Goal: Task Accomplishment & Management: Manage account settings

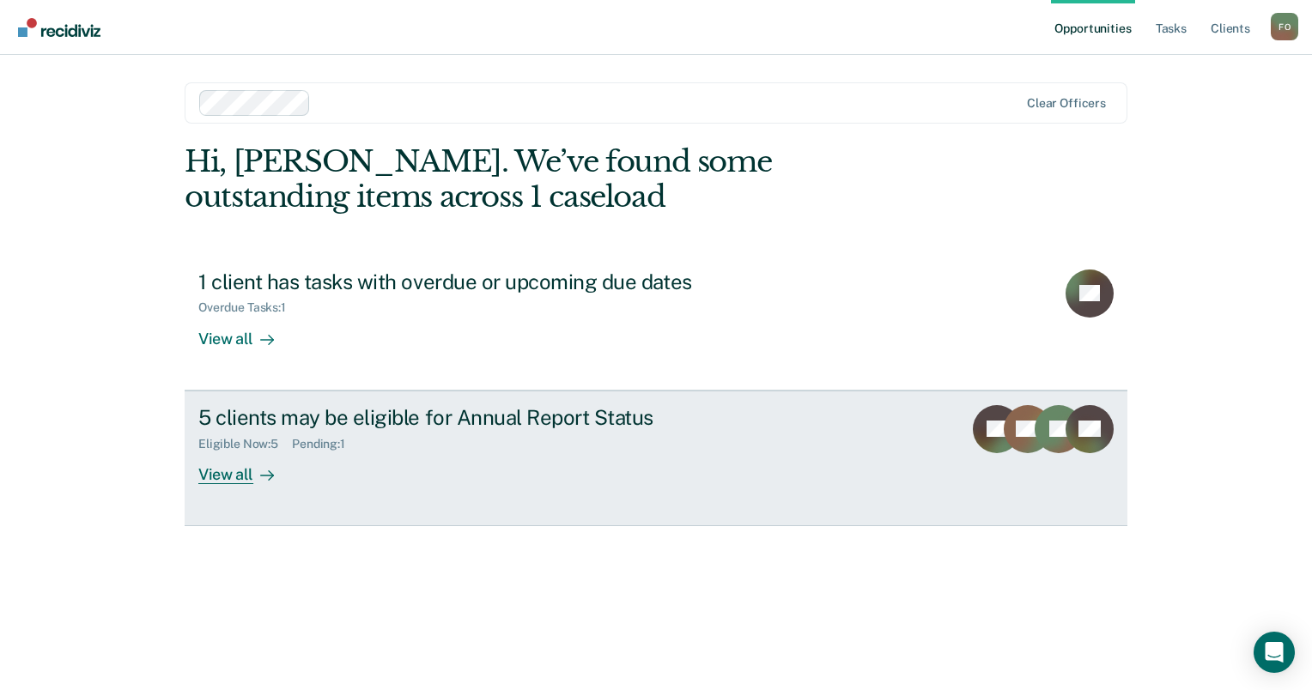
click at [424, 429] on div "5 clients may be eligible for Annual Report Status" at bounding box center [499, 417] width 603 height 25
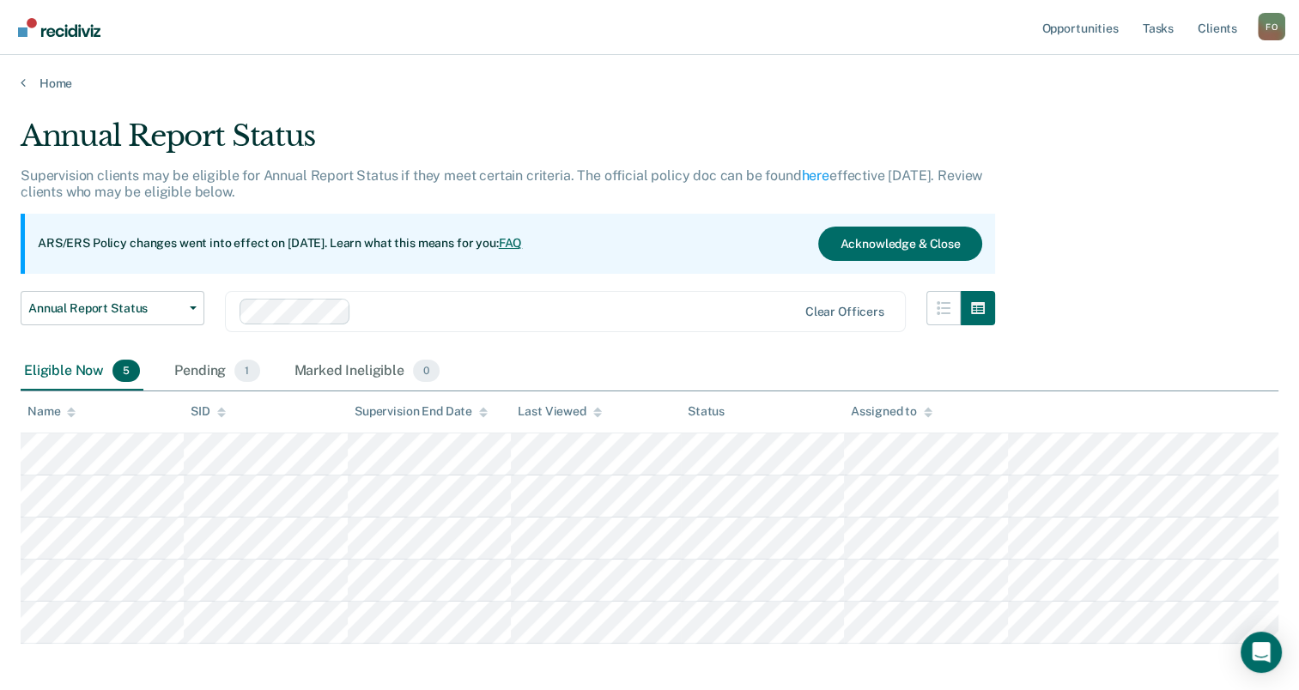
scroll to position [76, 0]
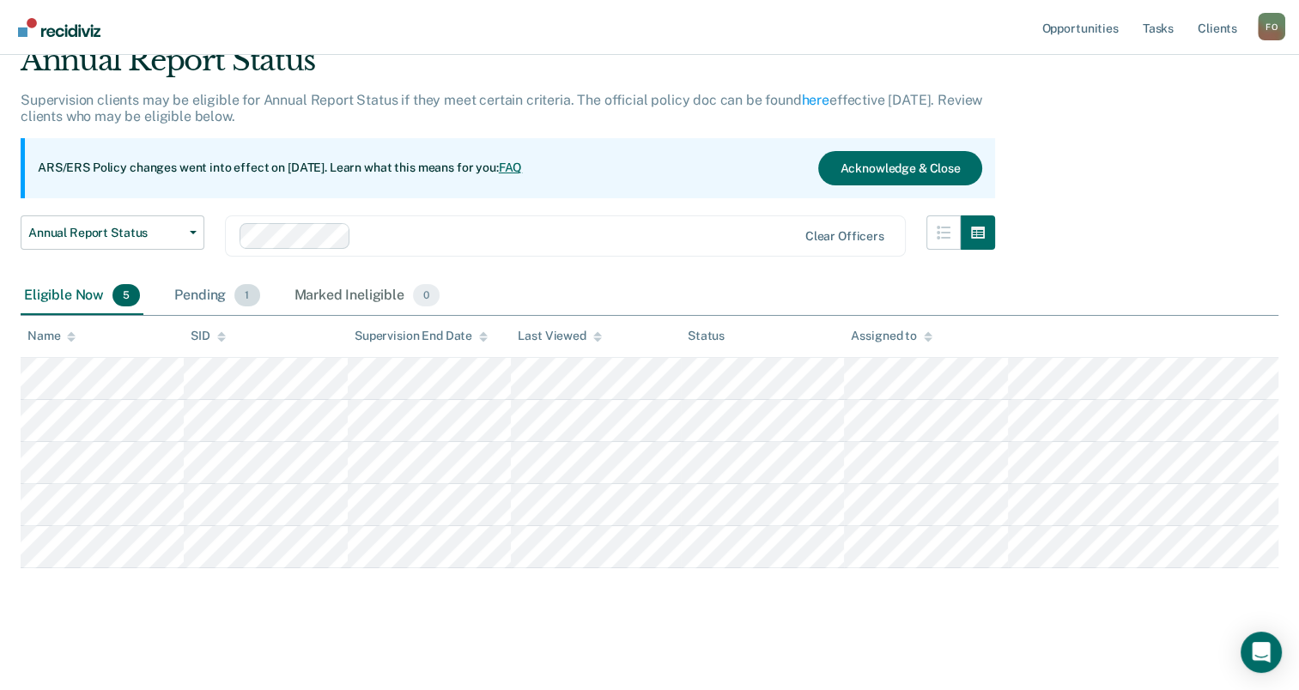
click at [245, 297] on span "1" at bounding box center [246, 295] width 25 height 22
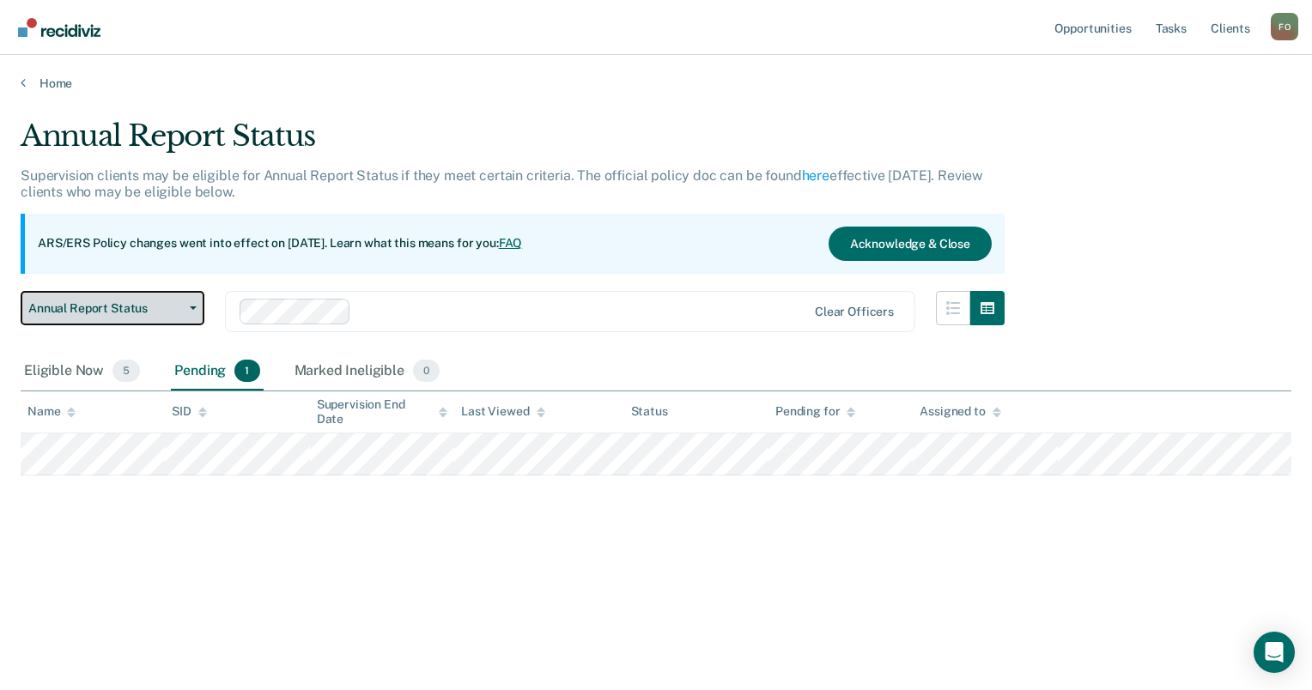
click at [189, 312] on button "Annual Report Status" at bounding box center [113, 308] width 184 height 34
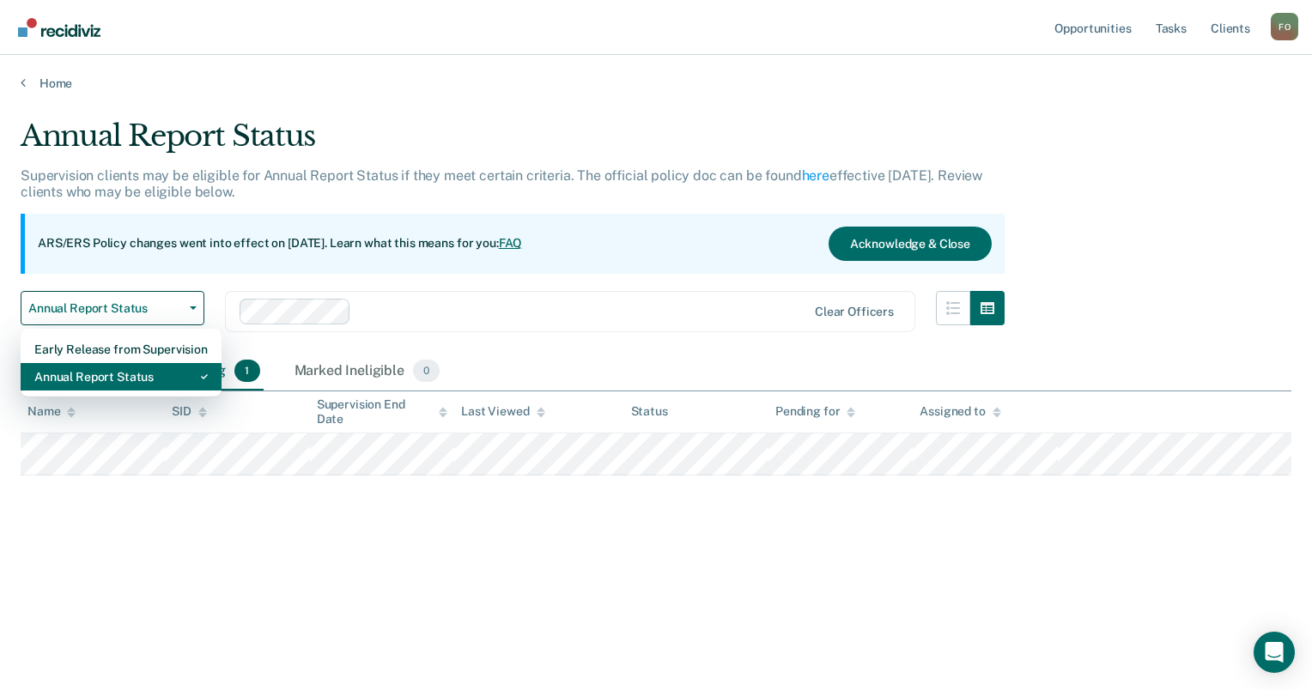
click at [172, 380] on div "Annual Report Status" at bounding box center [120, 376] width 173 height 27
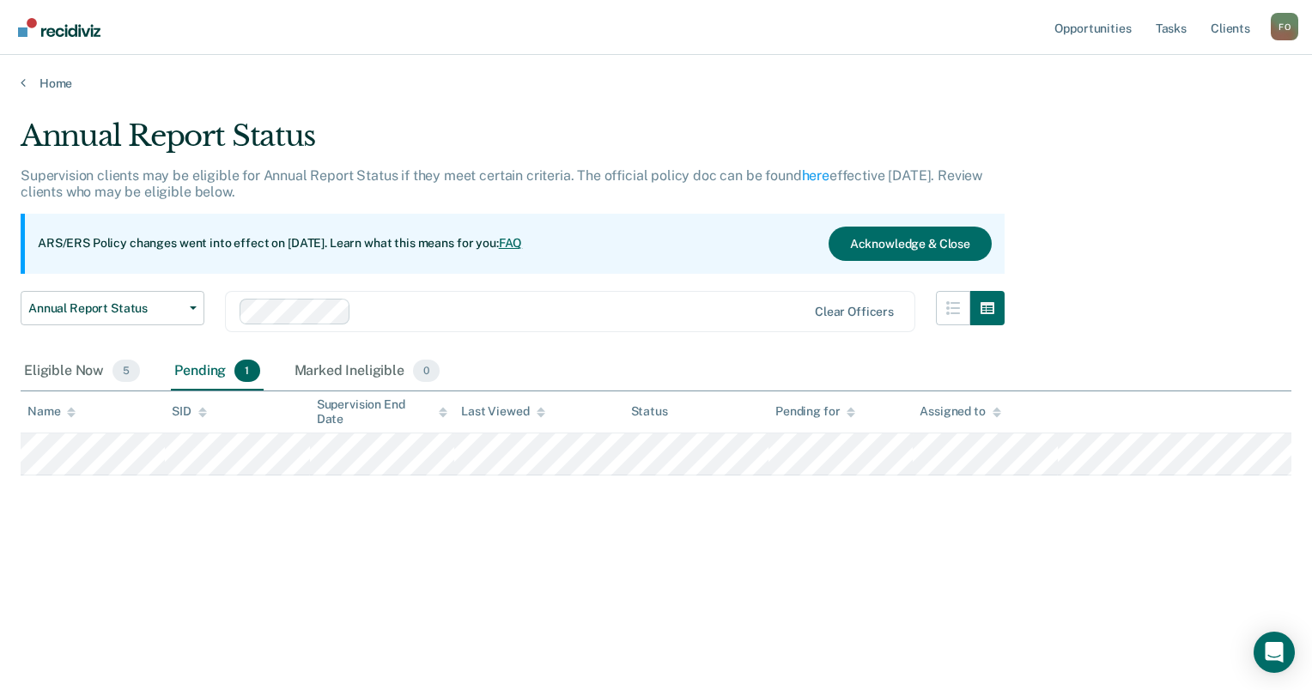
click at [533, 635] on main "Annual Report Status Supervision clients may be eligible for Annual Report Stat…" at bounding box center [656, 388] width 1312 height 594
click at [75, 42] on nav "Opportunities Tasks Client s [PERSON_NAME] F O Profile How it works Log Out" at bounding box center [656, 27] width 1312 height 55
click at [64, 34] on img "Main navigation" at bounding box center [60, 27] width 82 height 19
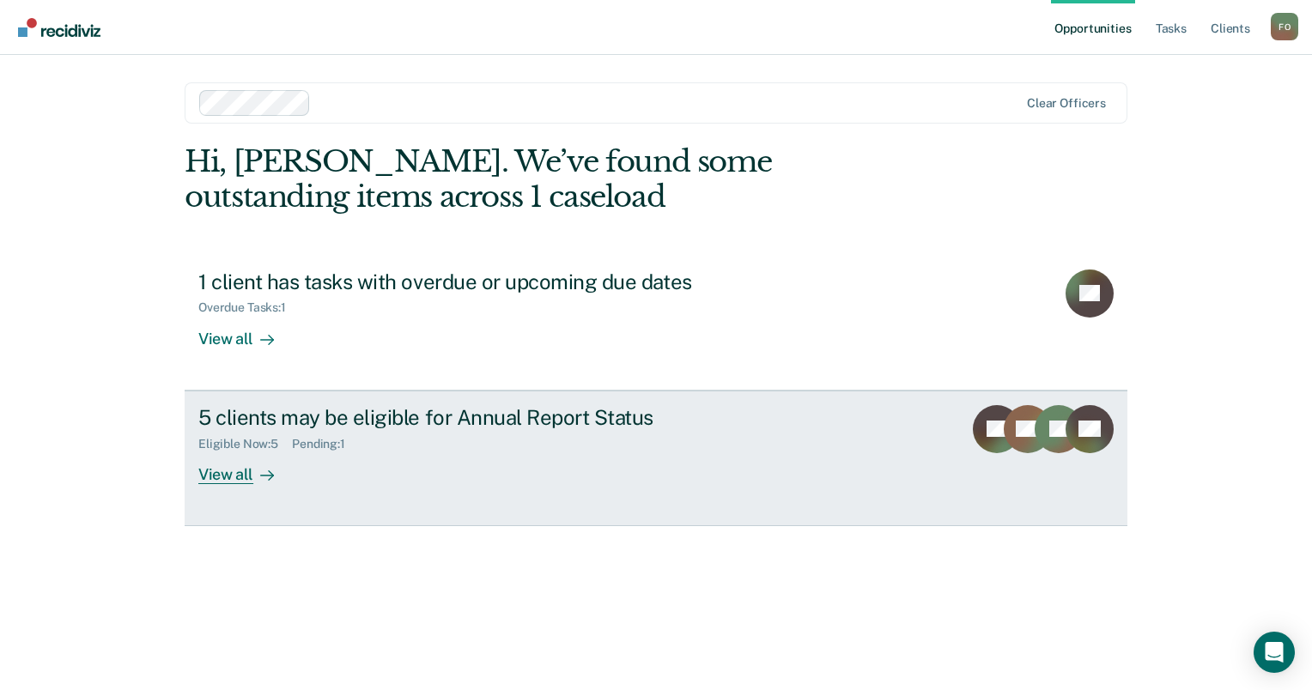
click at [266, 437] on div "Eligible Now : 5" at bounding box center [245, 444] width 94 height 15
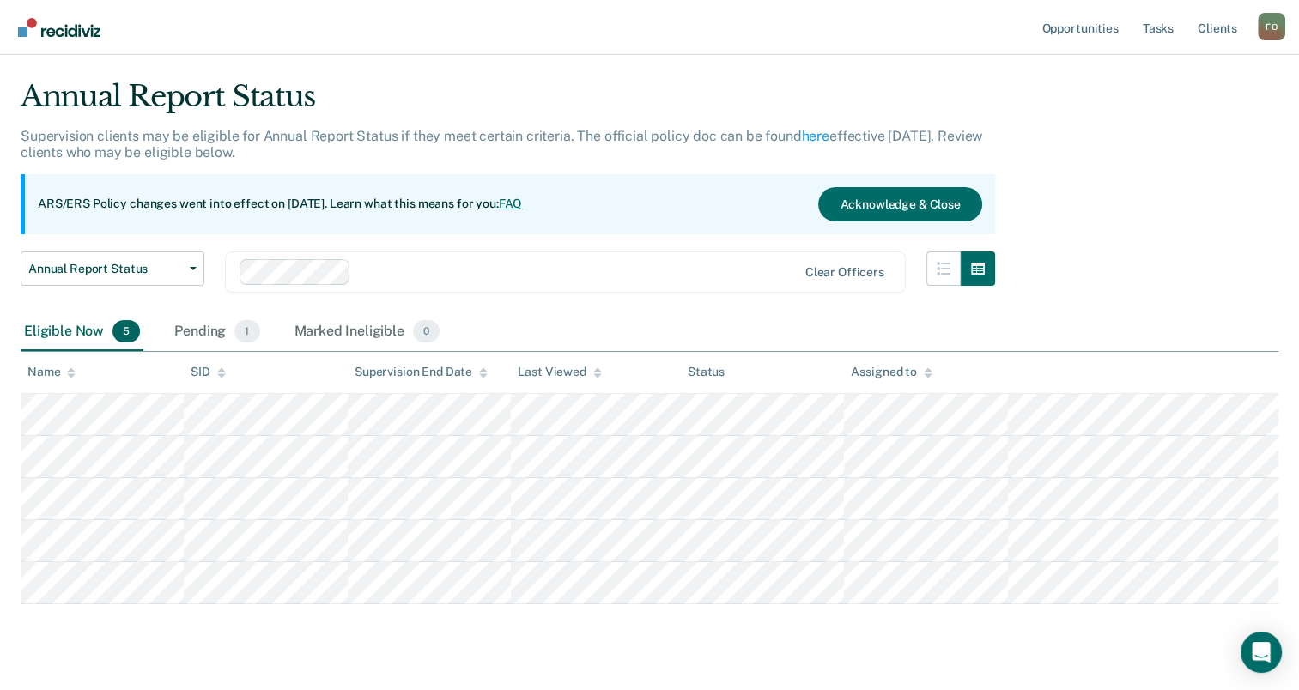
scroll to position [76, 0]
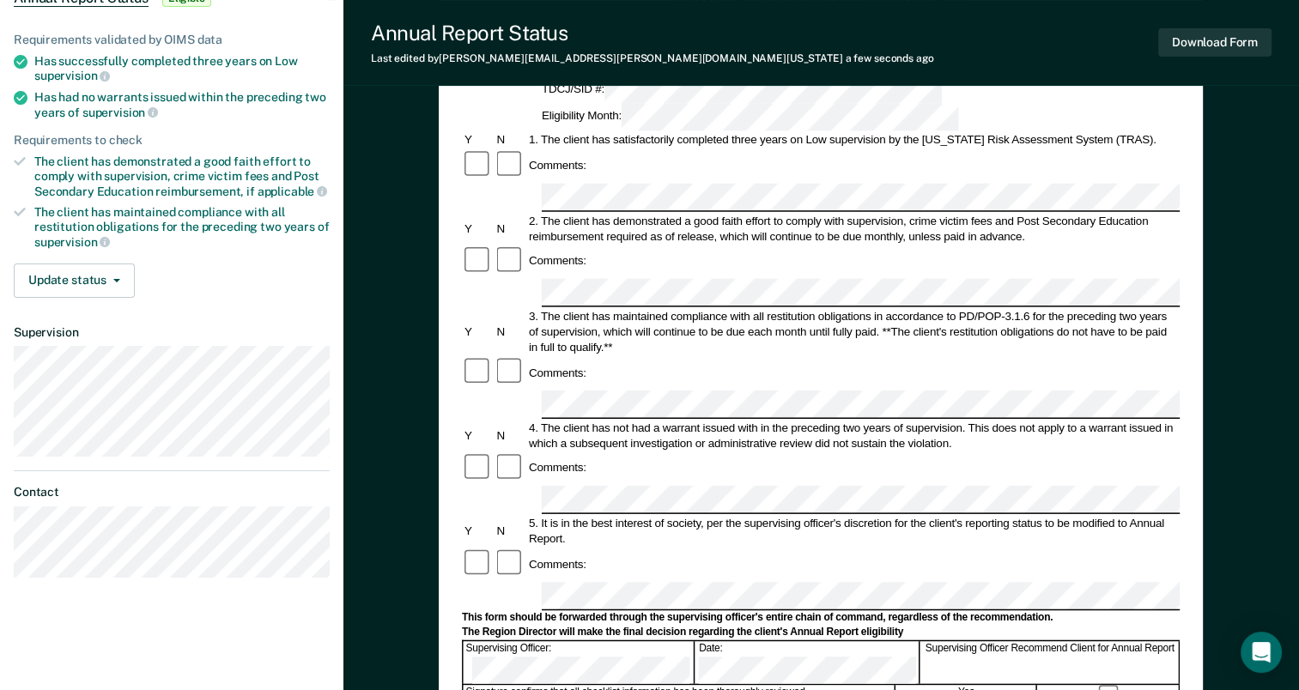
scroll to position [172, 0]
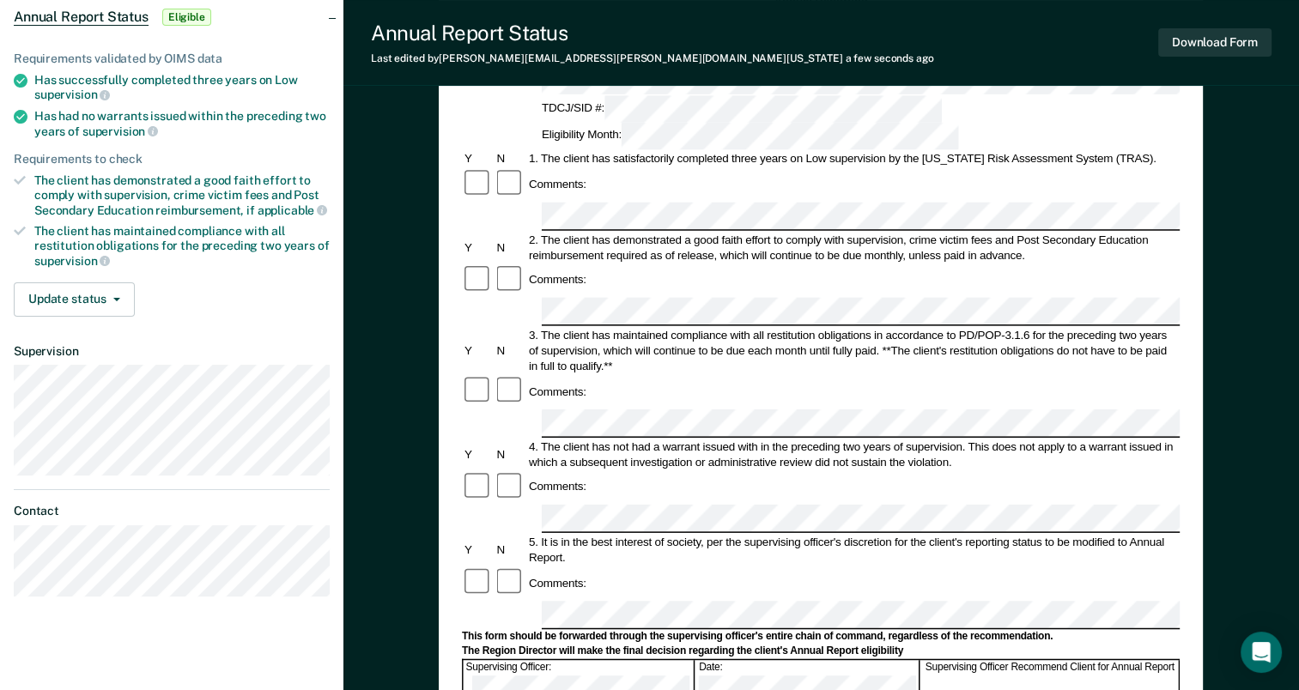
click at [955, 567] on div "Comments:" at bounding box center [821, 583] width 718 height 33
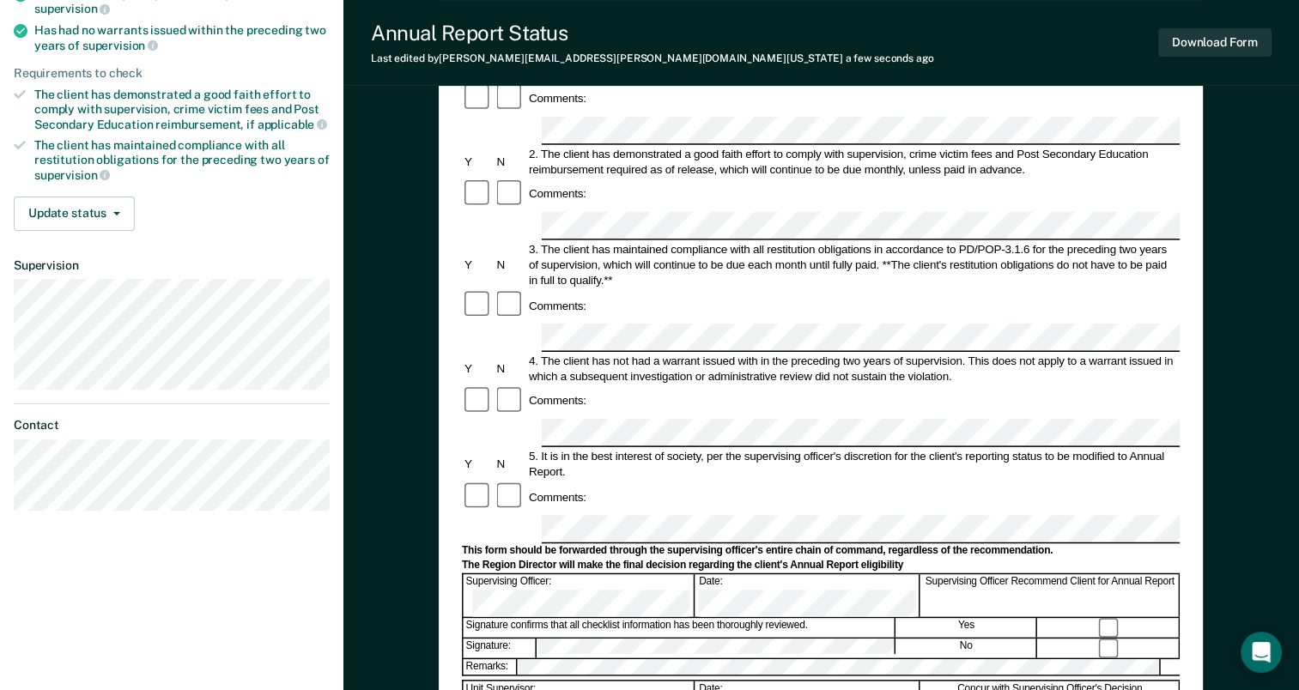
scroll to position [343, 0]
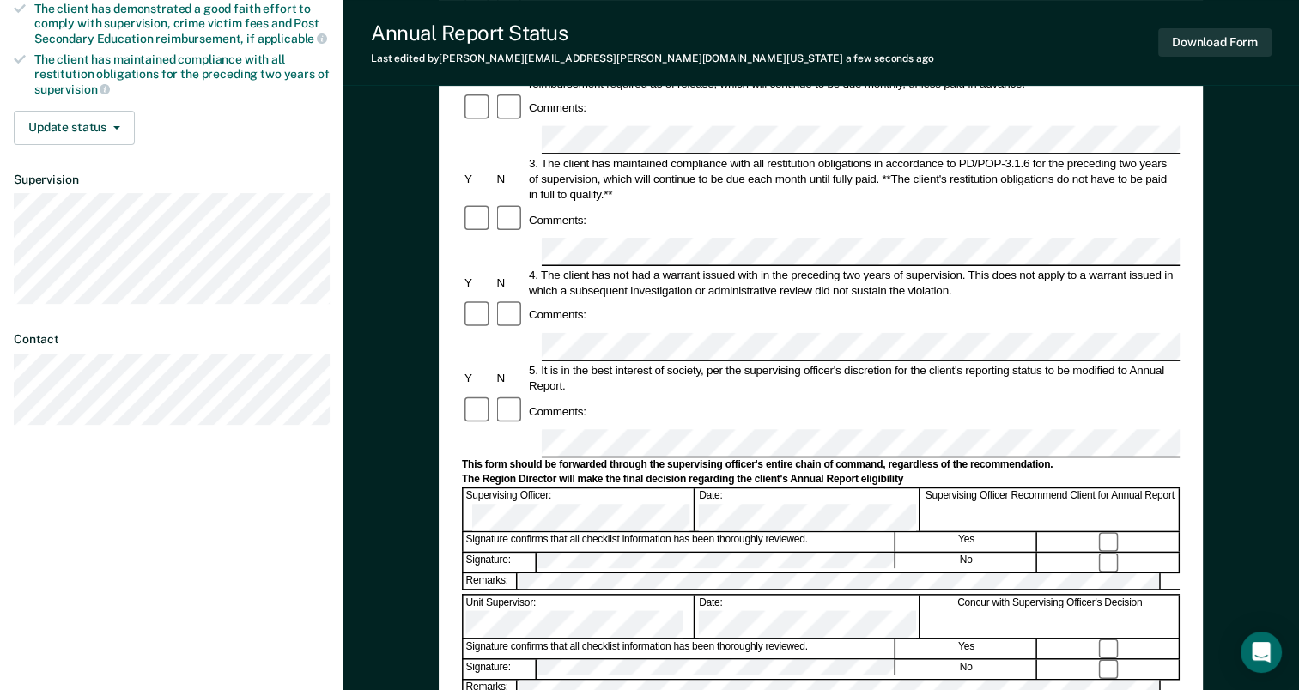
click at [1124, 395] on div "Comments:" at bounding box center [821, 411] width 718 height 33
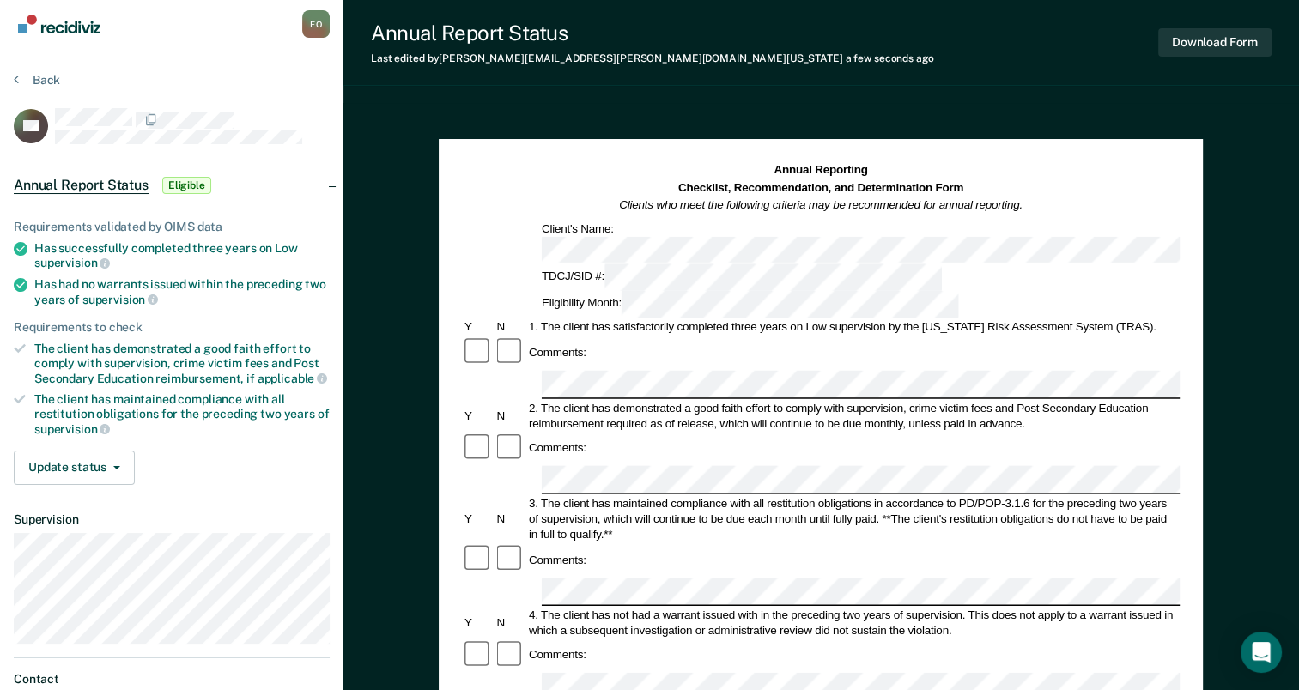
scroll to position [0, 0]
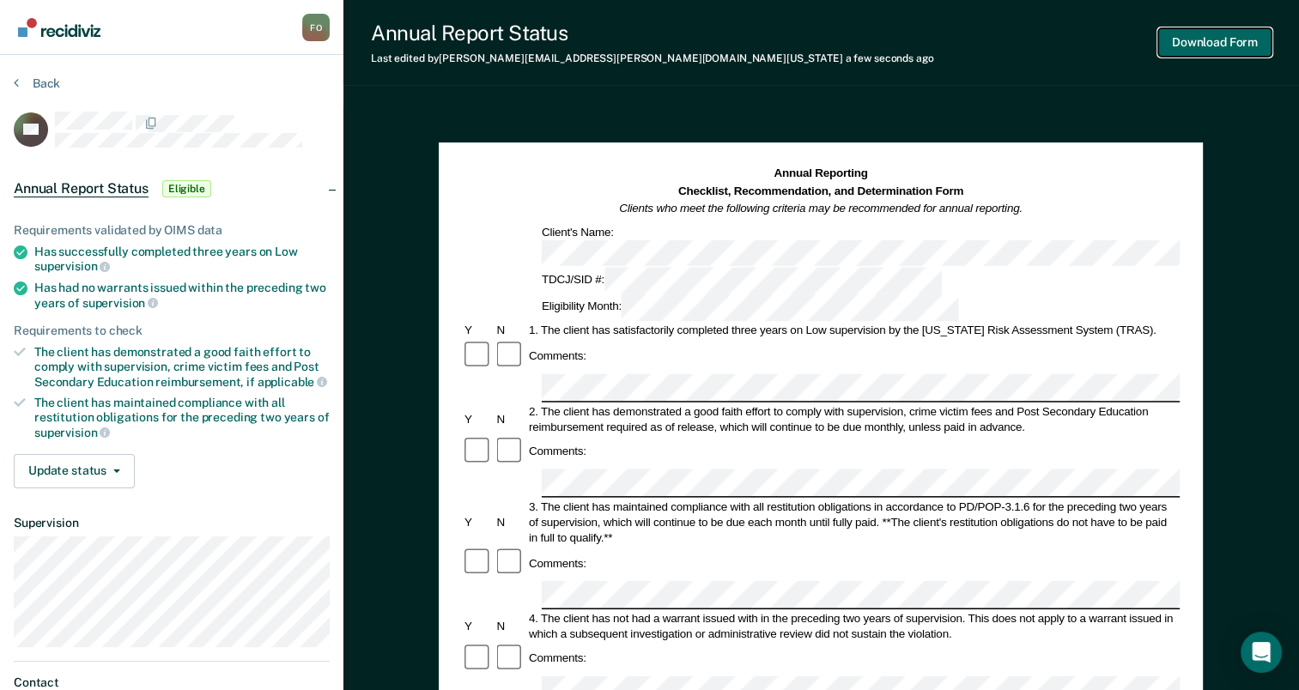
click at [1229, 45] on button "Download Form" at bounding box center [1214, 42] width 113 height 28
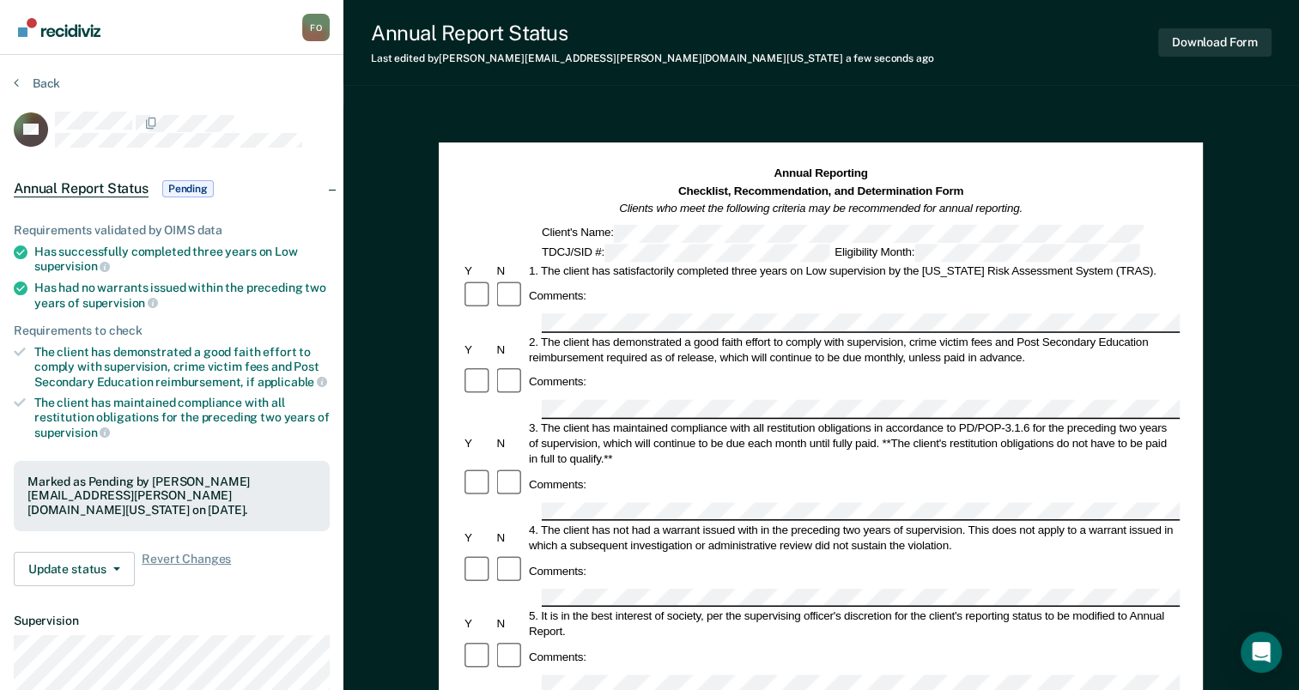
click at [1072, 95] on div "Annual Report Status Last edited by [PERSON_NAME][EMAIL_ADDRESS][PERSON_NAME][D…" at bounding box center [820, 596] width 955 height 1193
click at [211, 552] on span "Revert Changes" at bounding box center [186, 569] width 89 height 34
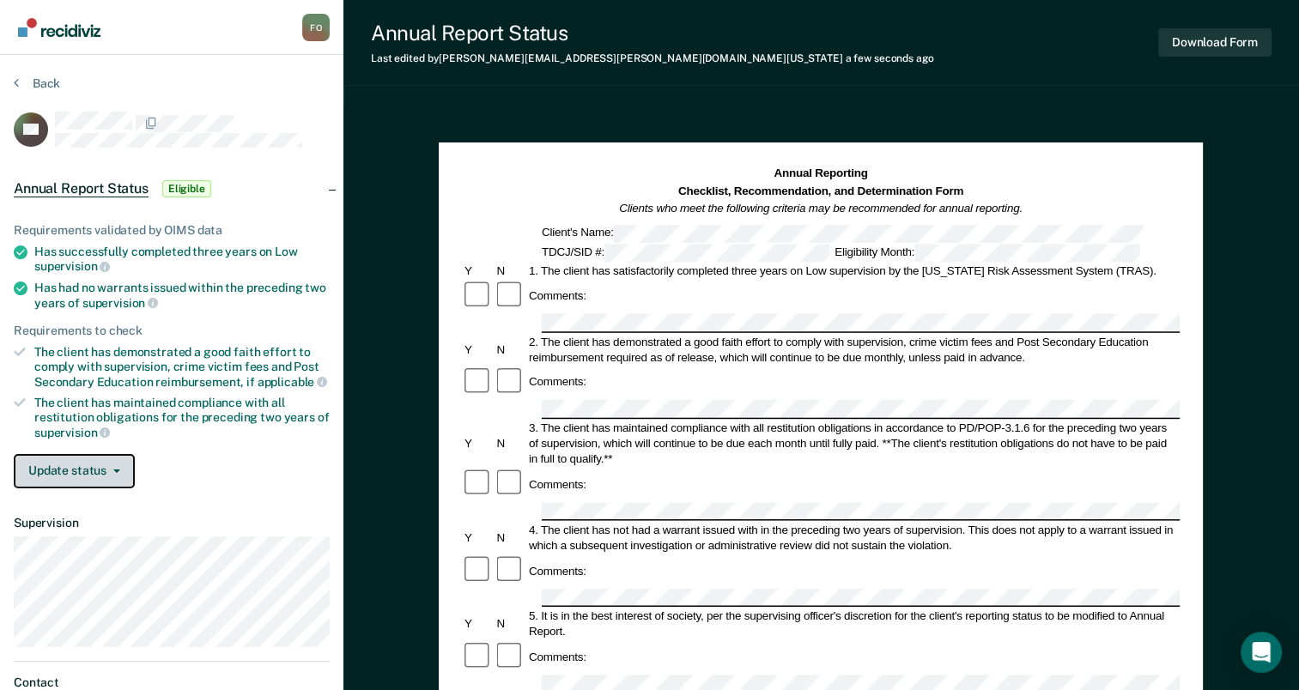
click at [118, 468] on button "Update status" at bounding box center [74, 471] width 121 height 34
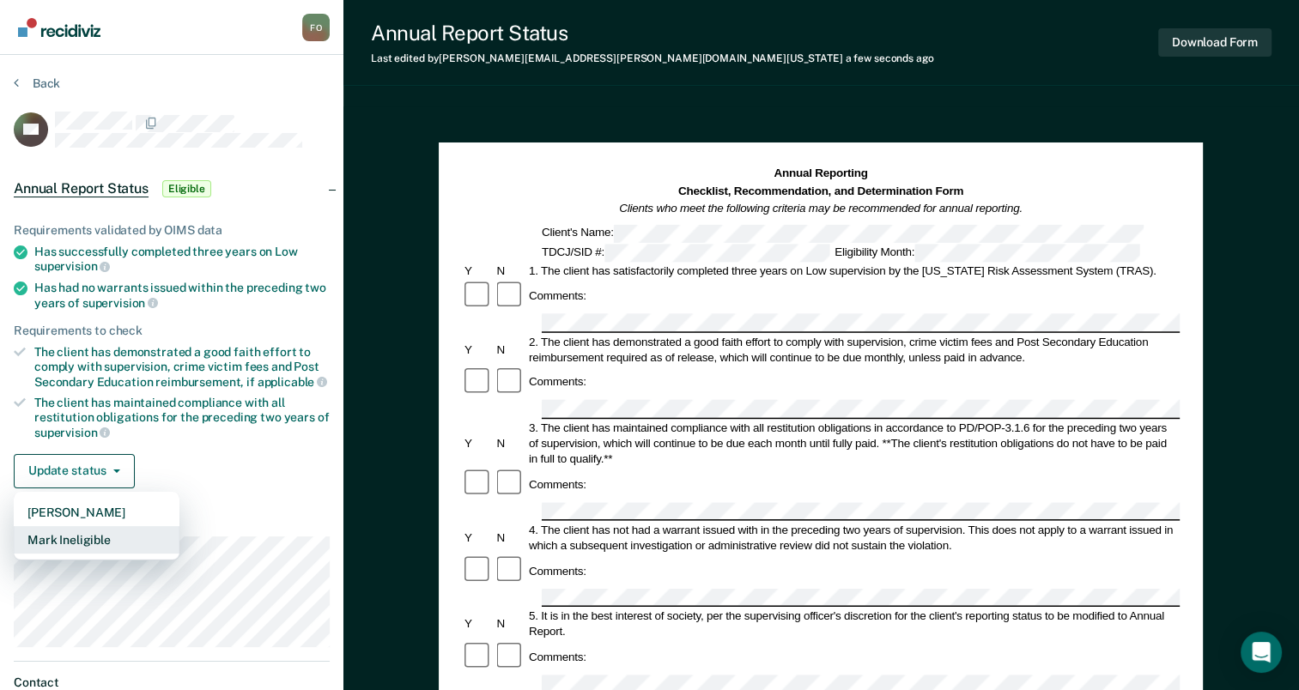
click at [118, 540] on button "Mark Ineligible" at bounding box center [97, 539] width 166 height 27
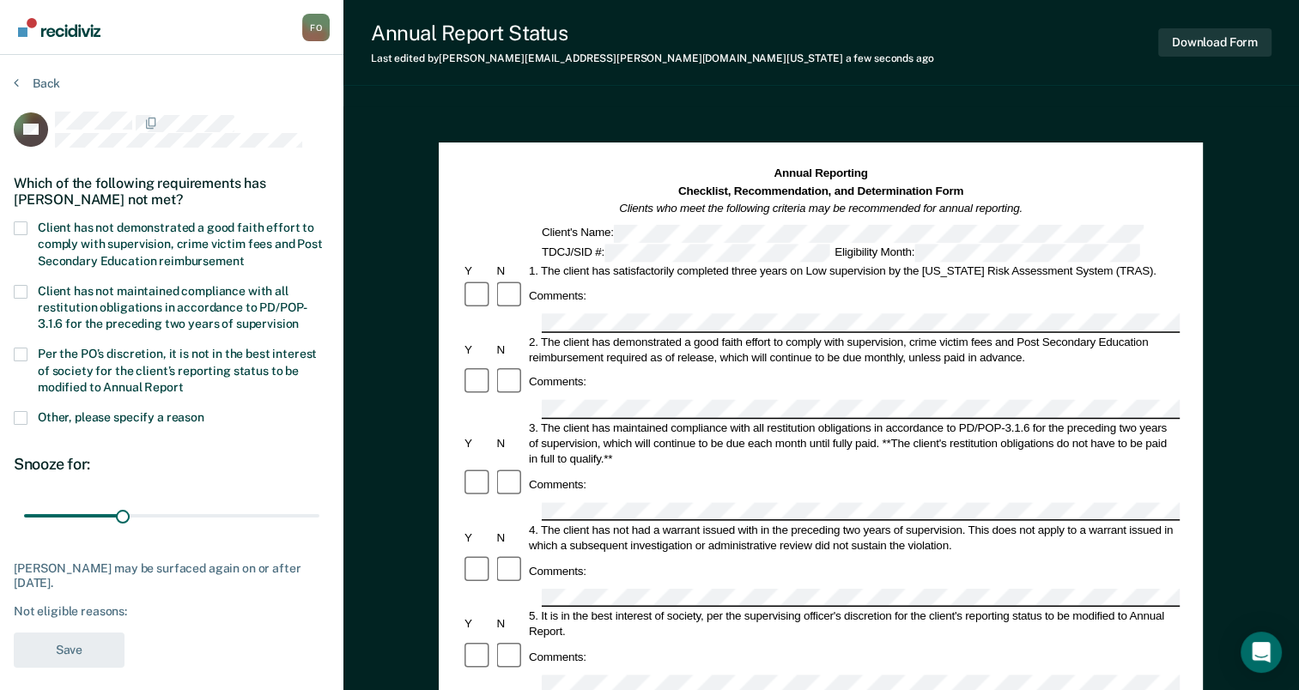
click at [24, 351] on span at bounding box center [21, 355] width 14 height 14
click at [184, 381] on input "Per the PO’s discretion, it is not in the best interest of society for the clie…" at bounding box center [184, 381] width 0 height 0
click at [24, 225] on span at bounding box center [21, 228] width 14 height 14
click at [244, 255] on input "Client has not demonstrated a good faith effort to comply with supervision, cri…" at bounding box center [244, 255] width 0 height 0
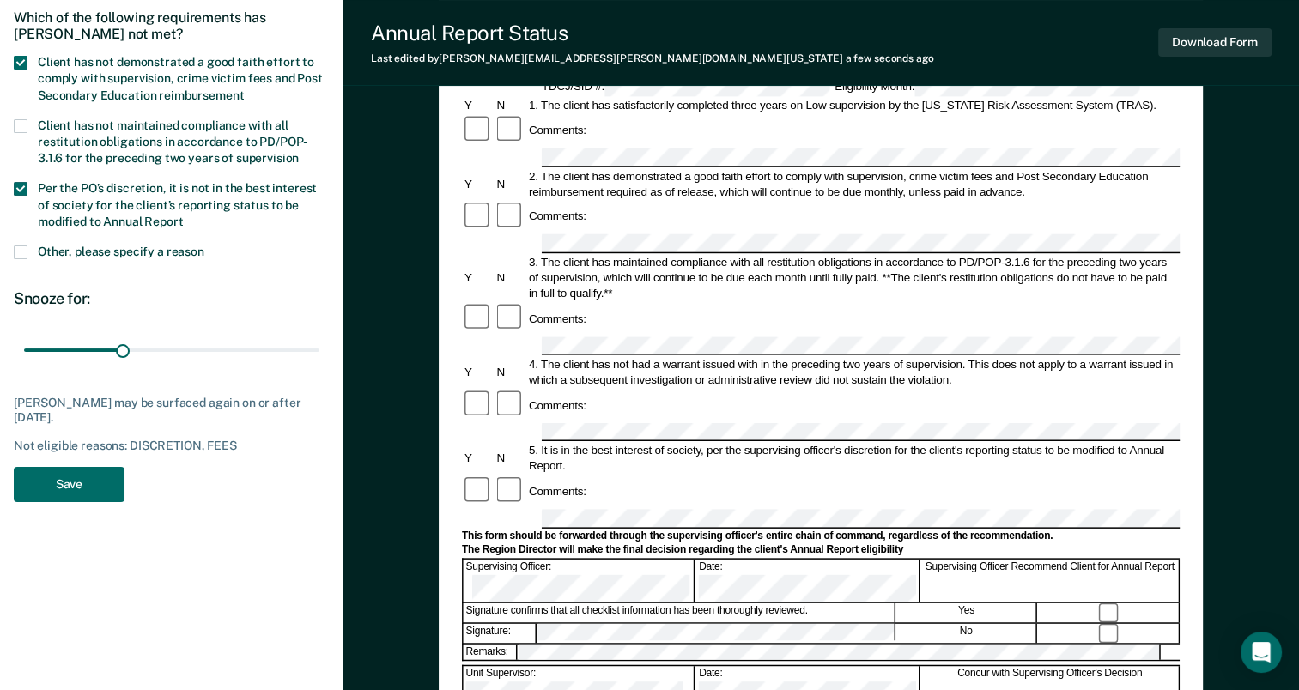
scroll to position [172, 0]
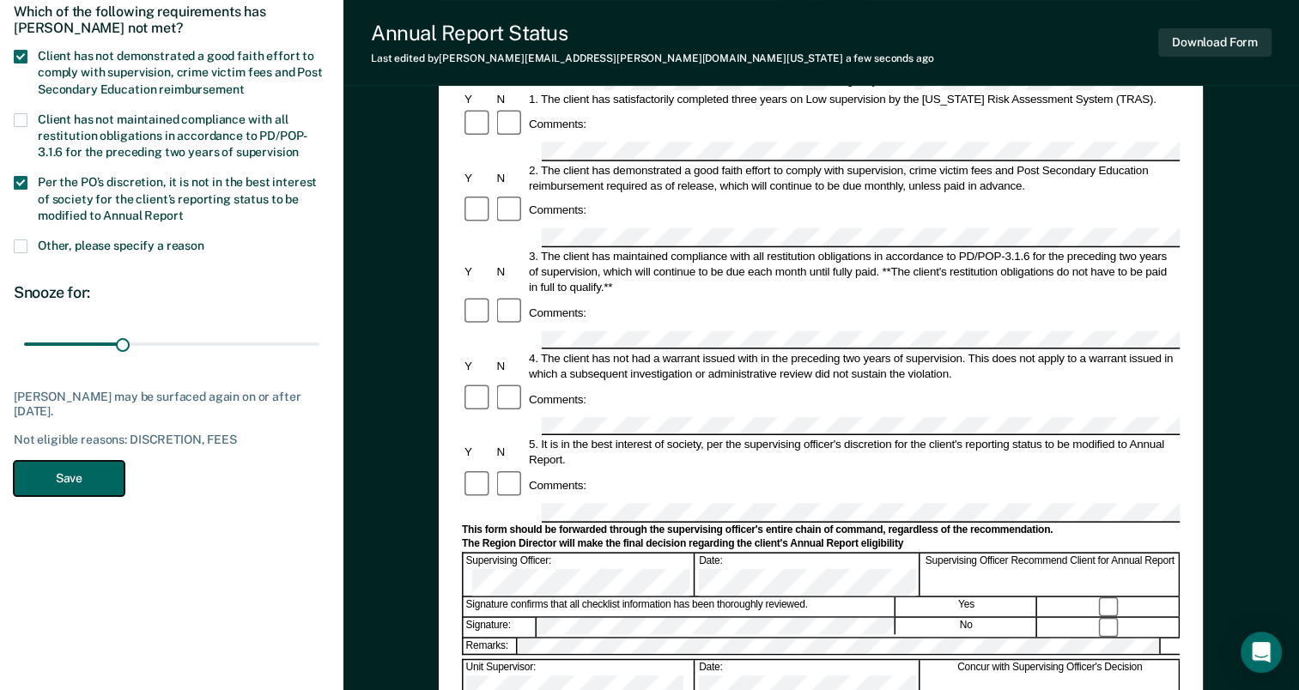
click at [65, 479] on button "Save" at bounding box center [69, 478] width 111 height 35
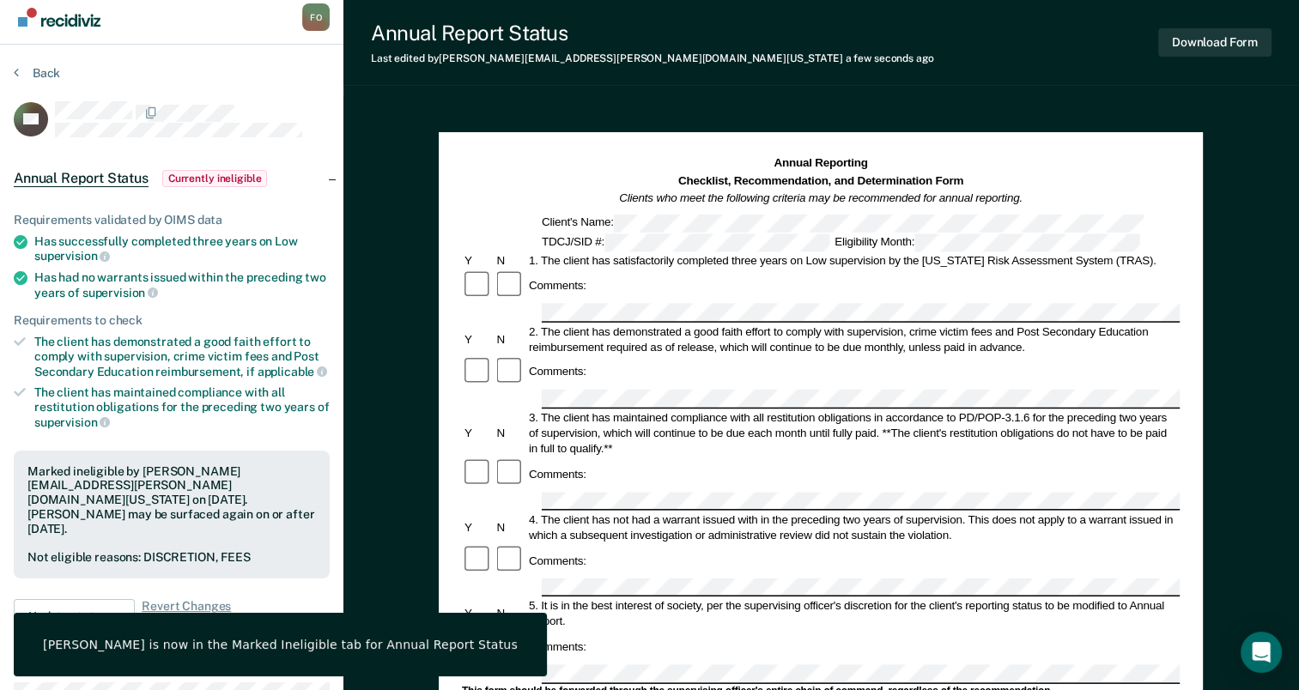
scroll to position [0, 0]
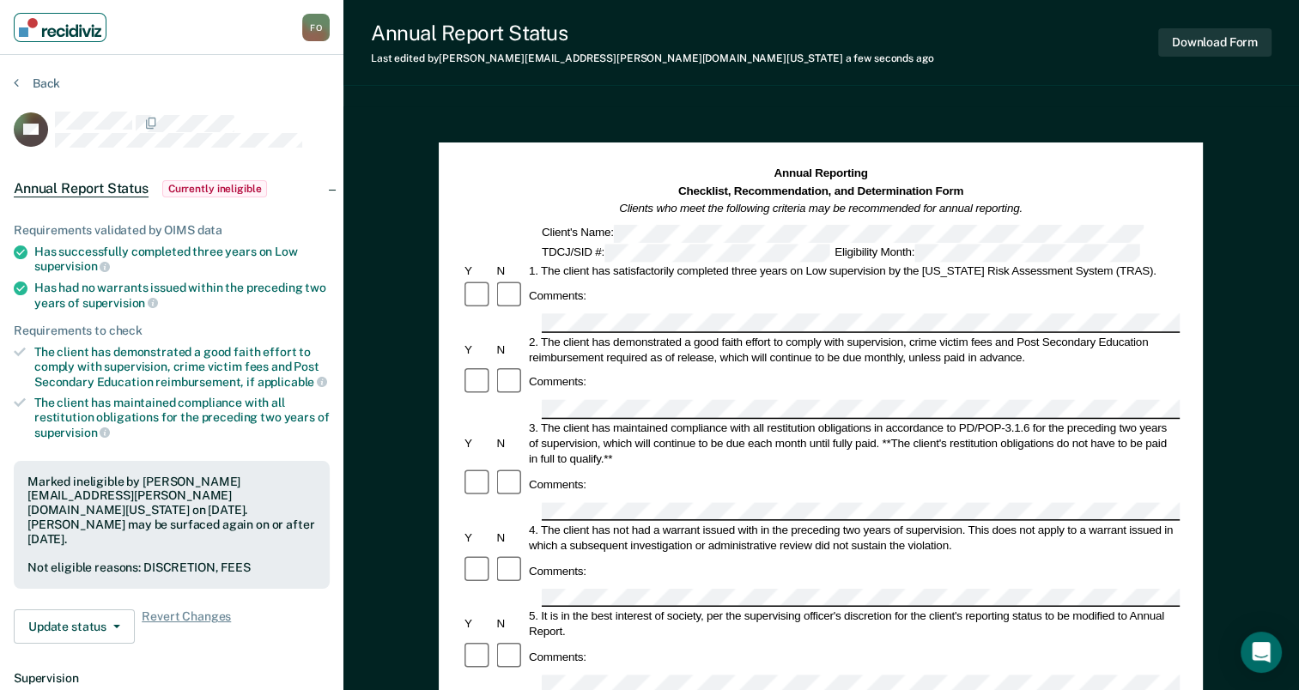
click at [52, 28] on img "Main navigation" at bounding box center [60, 27] width 82 height 19
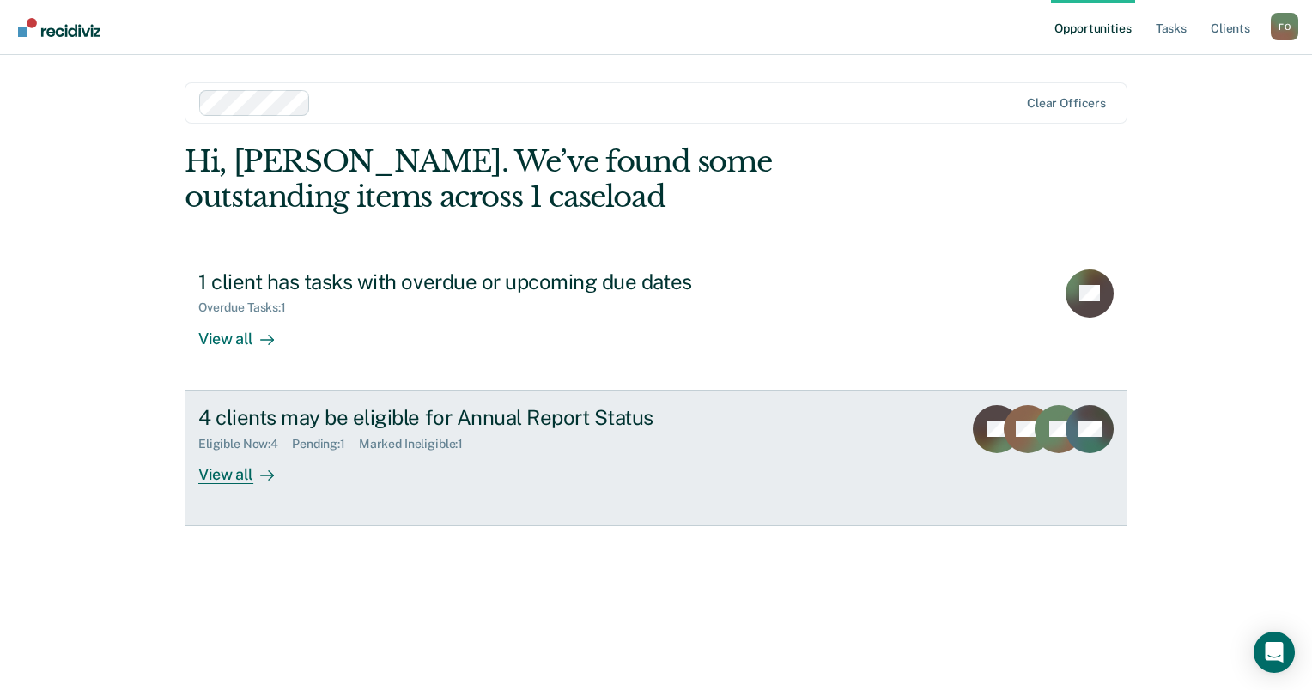
click at [481, 435] on div "Eligible Now : 4 Pending : 1 Marked Ineligible : 1" at bounding box center [499, 440] width 603 height 21
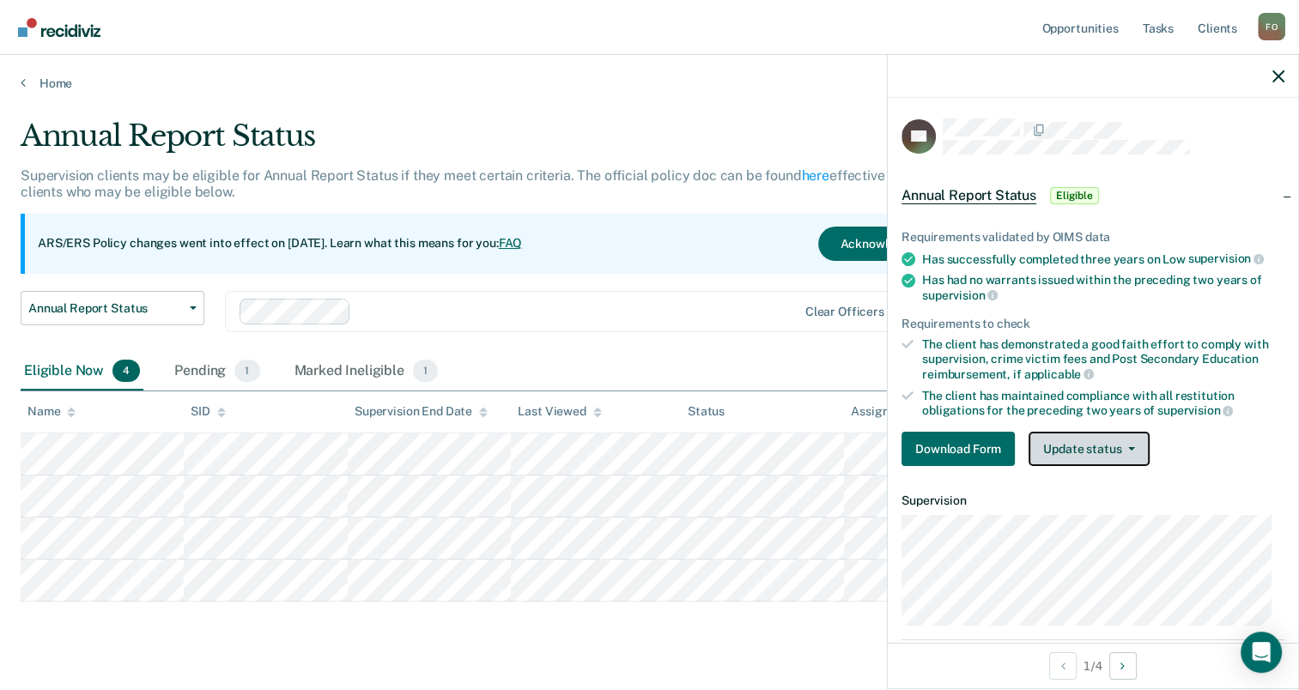
click at [1130, 447] on icon "button" at bounding box center [1131, 448] width 7 height 3
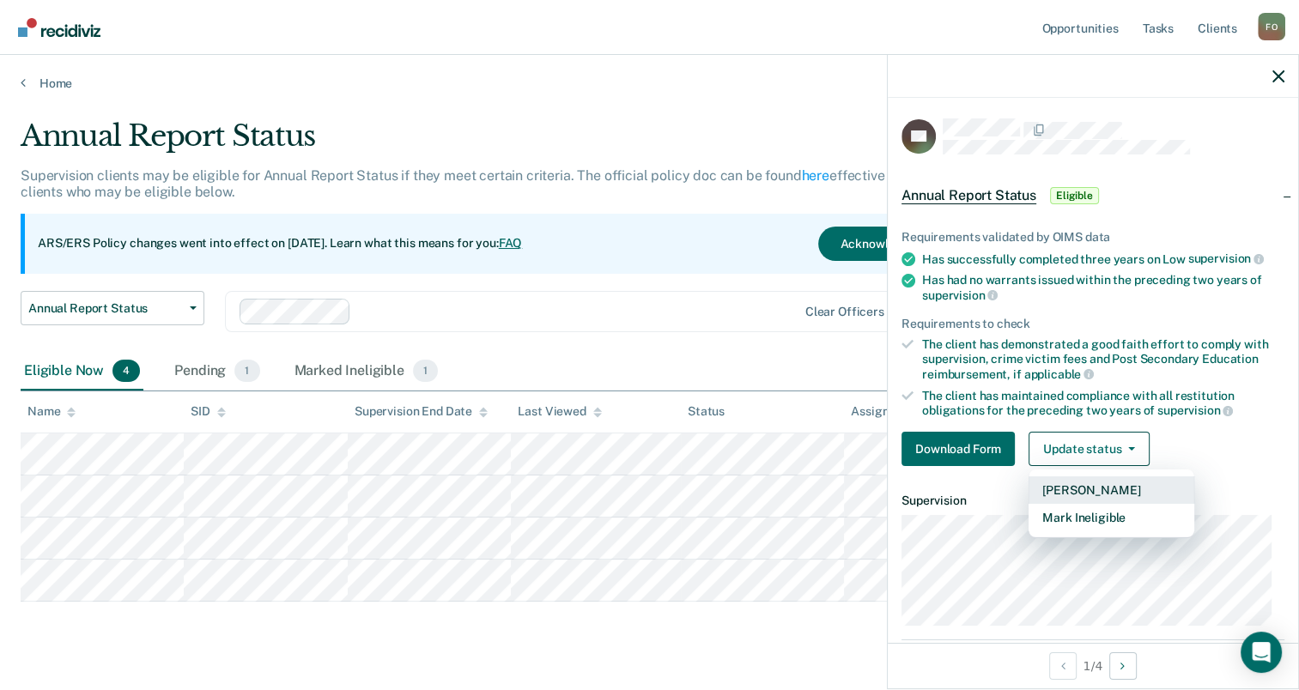
click at [1126, 490] on button "[PERSON_NAME]" at bounding box center [1111, 489] width 166 height 27
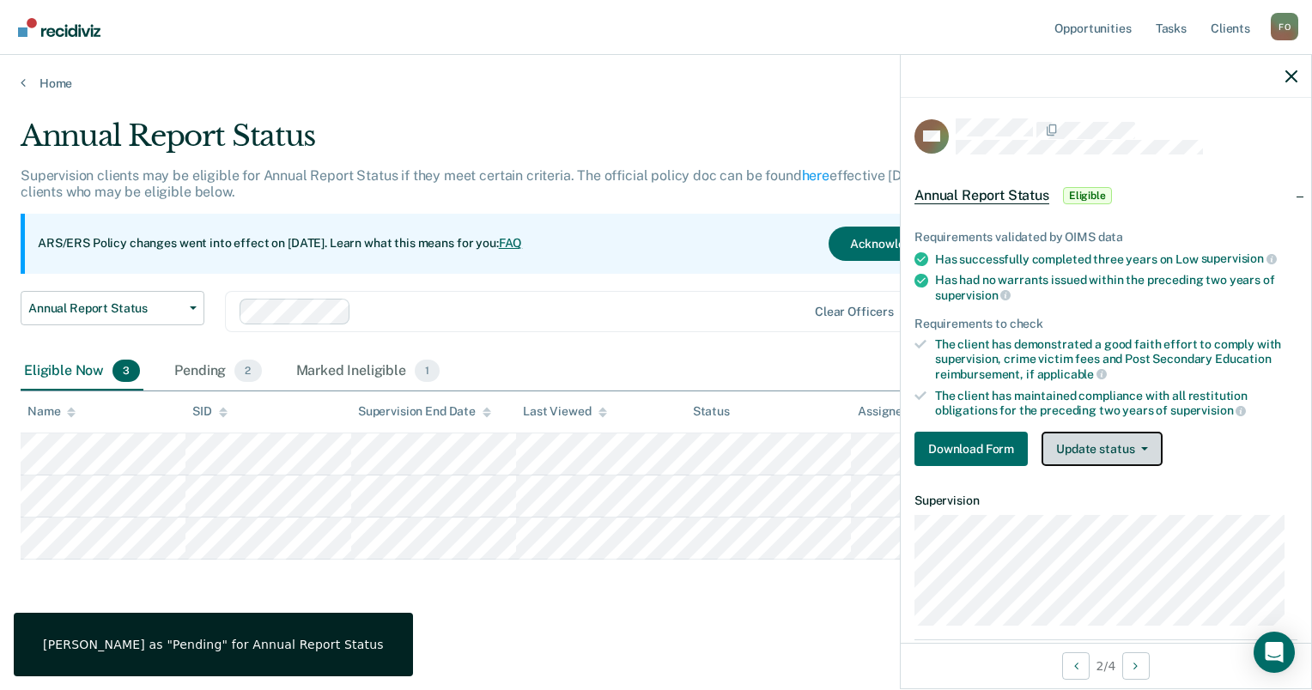
click at [1143, 447] on icon "button" at bounding box center [1144, 448] width 7 height 3
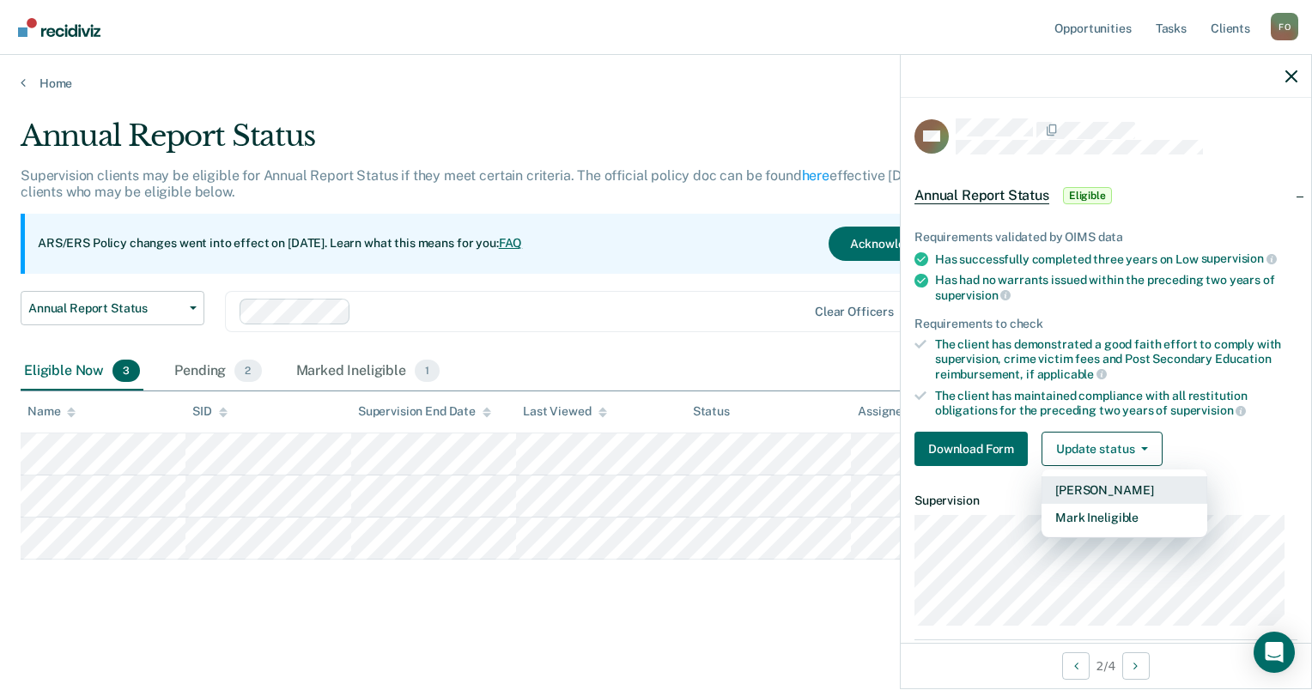
click at [1141, 488] on button "[PERSON_NAME]" at bounding box center [1124, 489] width 166 height 27
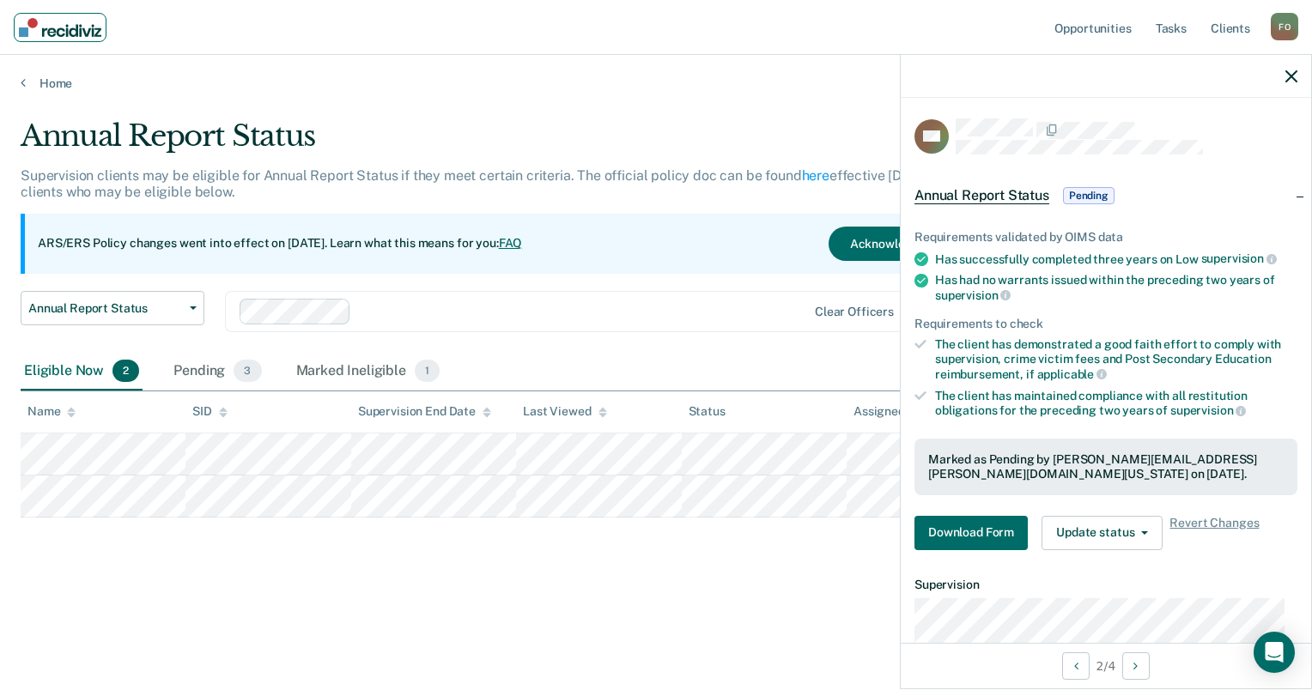
click at [64, 34] on img "Main navigation" at bounding box center [60, 27] width 82 height 19
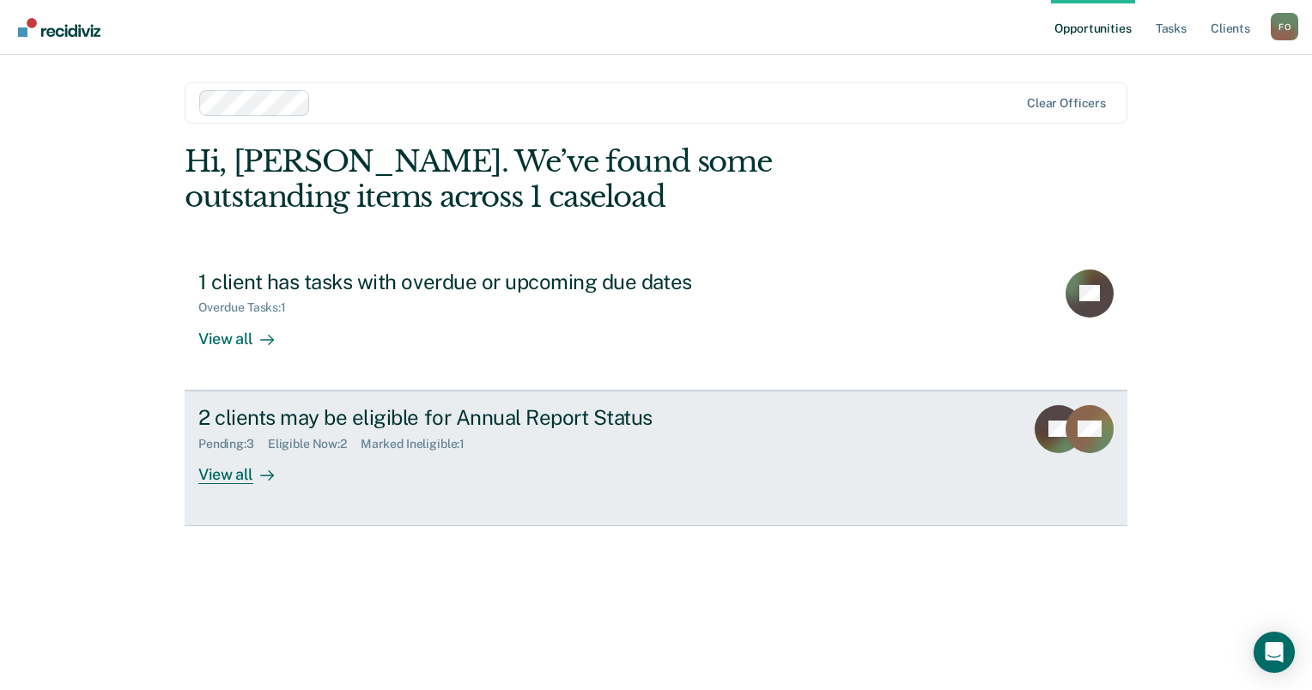
click at [326, 433] on div "Pending : 3 Eligible Now : 2 Marked Ineligible : 1" at bounding box center [499, 440] width 603 height 21
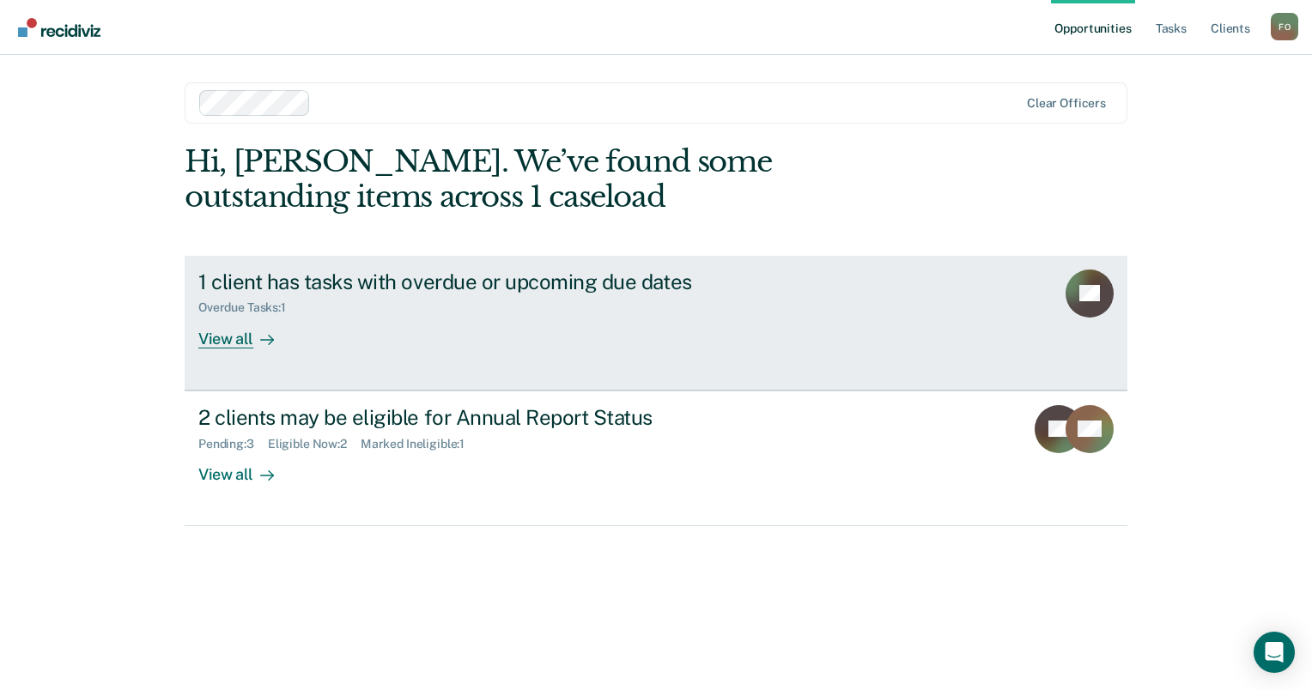
click at [934, 257] on link "1 client has tasks with overdue or upcoming due dates Overdue Tasks : 1 View al…" at bounding box center [656, 323] width 943 height 135
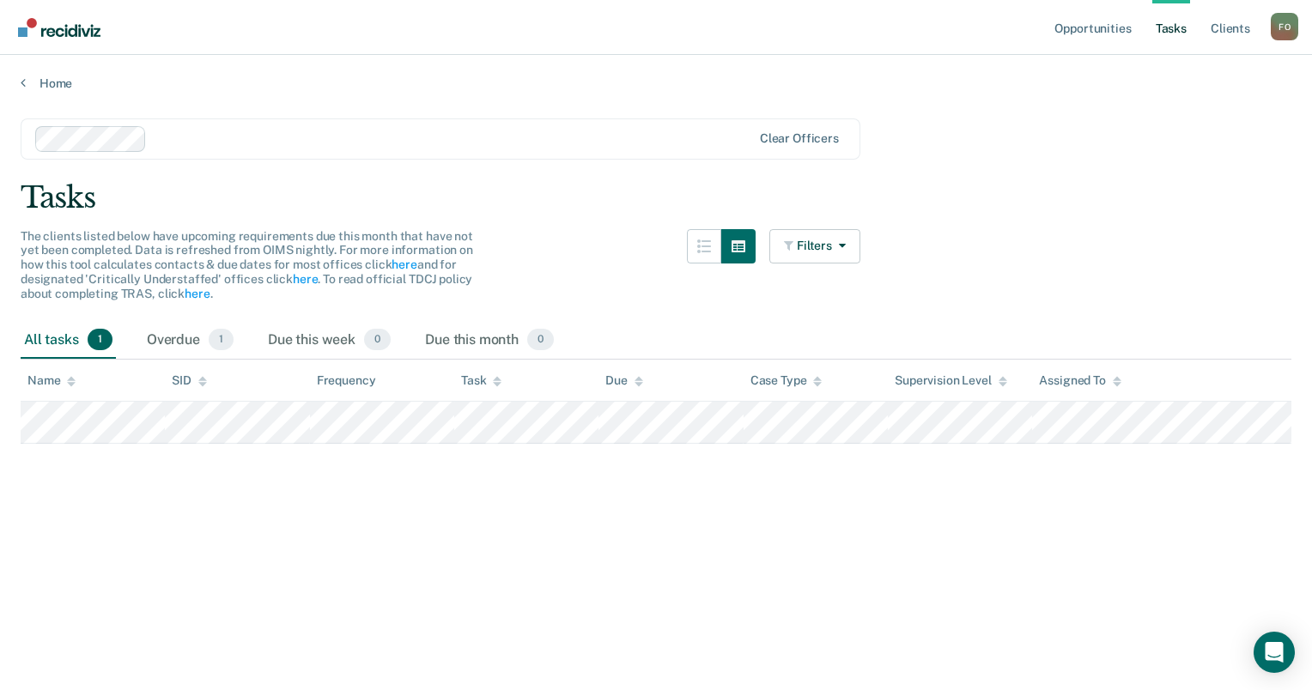
click at [62, 336] on div "All tasks 1" at bounding box center [68, 341] width 95 height 38
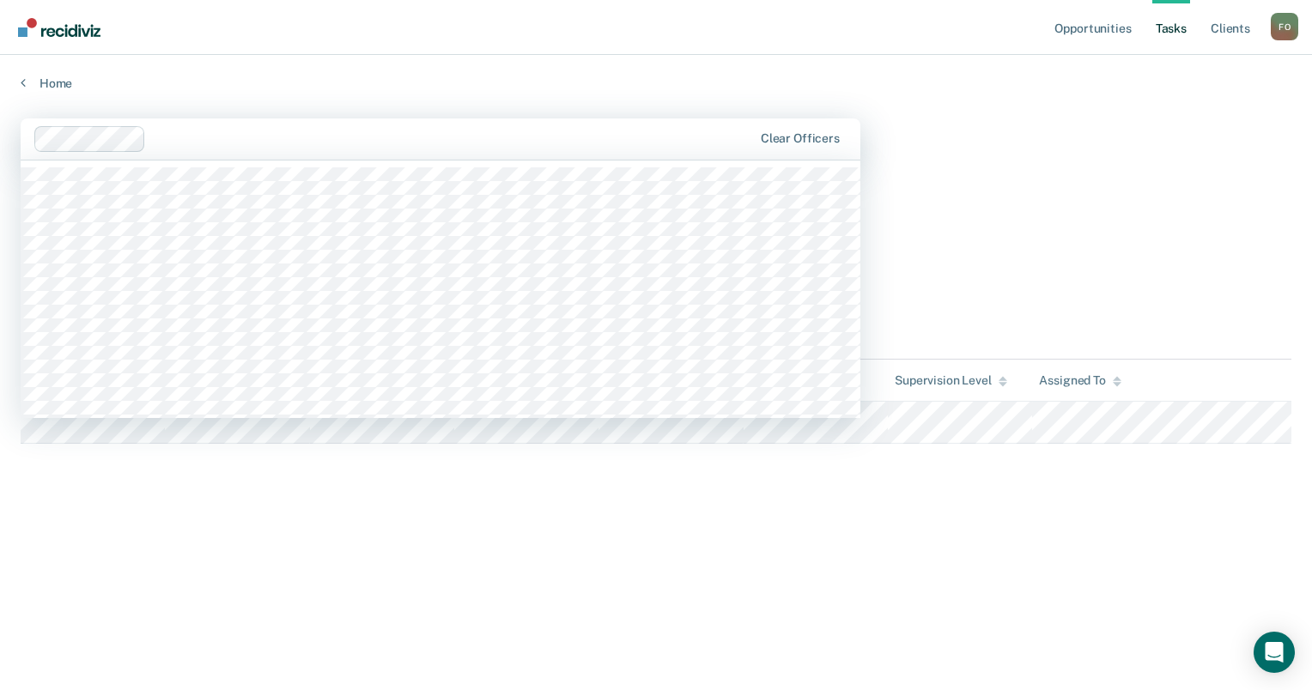
click at [595, 135] on div at bounding box center [452, 139] width 599 height 20
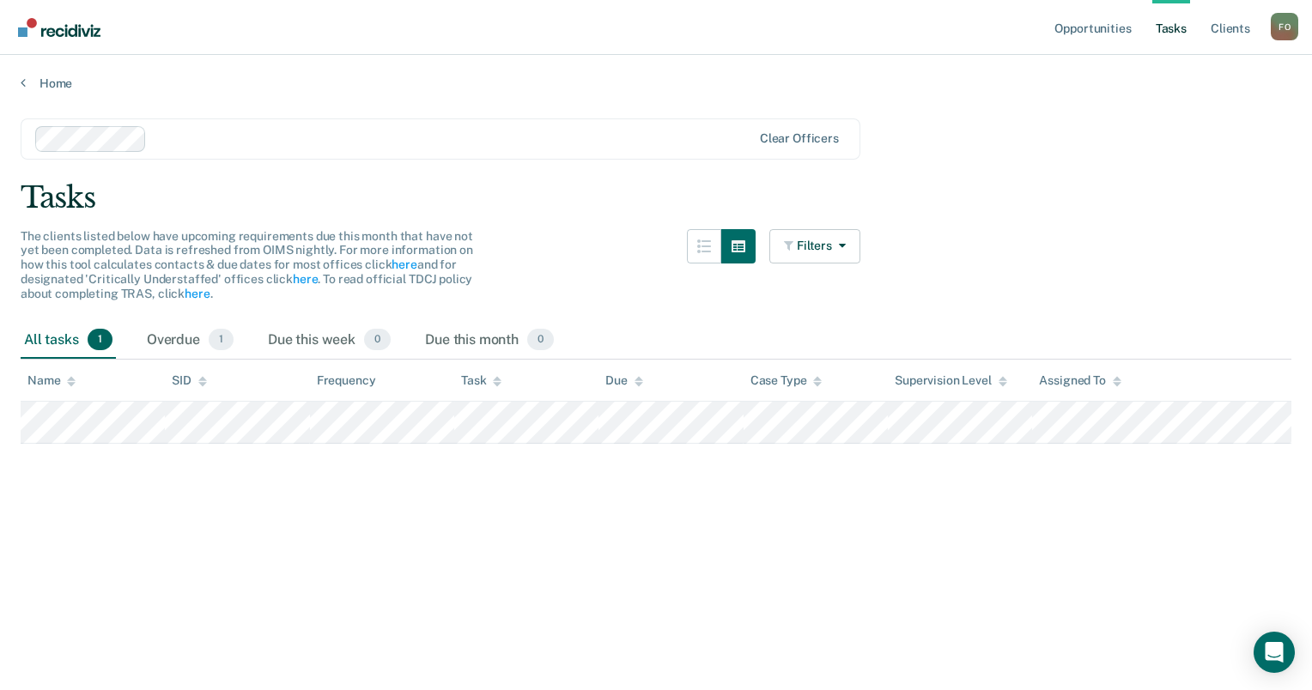
click at [1092, 210] on div "Tasks" at bounding box center [656, 197] width 1270 height 35
click at [1219, 32] on link "Client s" at bounding box center [1230, 27] width 46 height 55
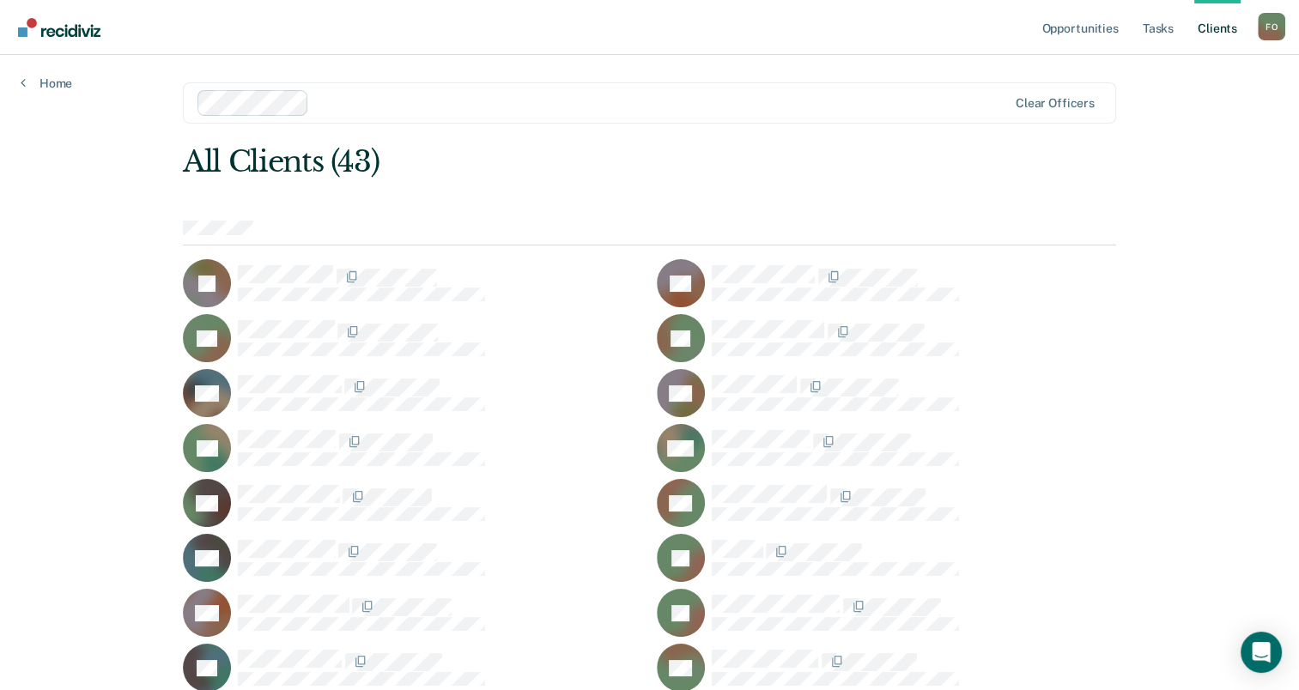
scroll to position [86, 0]
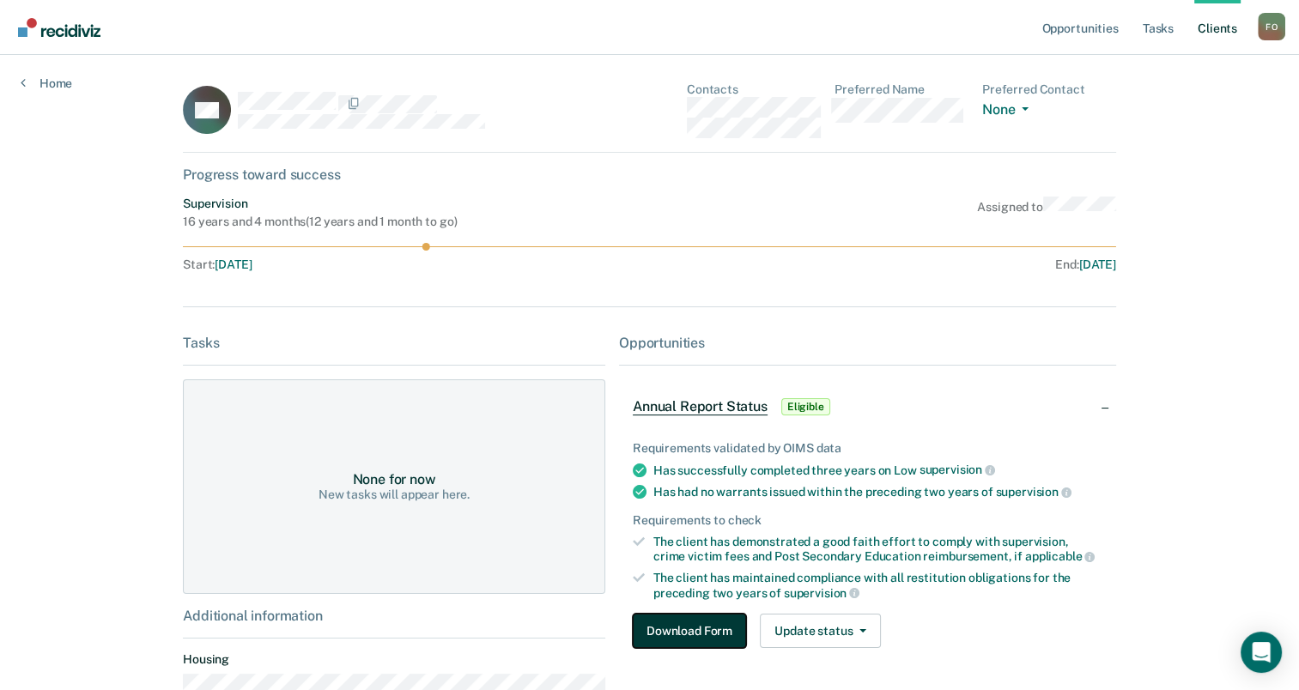
click at [701, 627] on button "Download Form" at bounding box center [689, 631] width 113 height 34
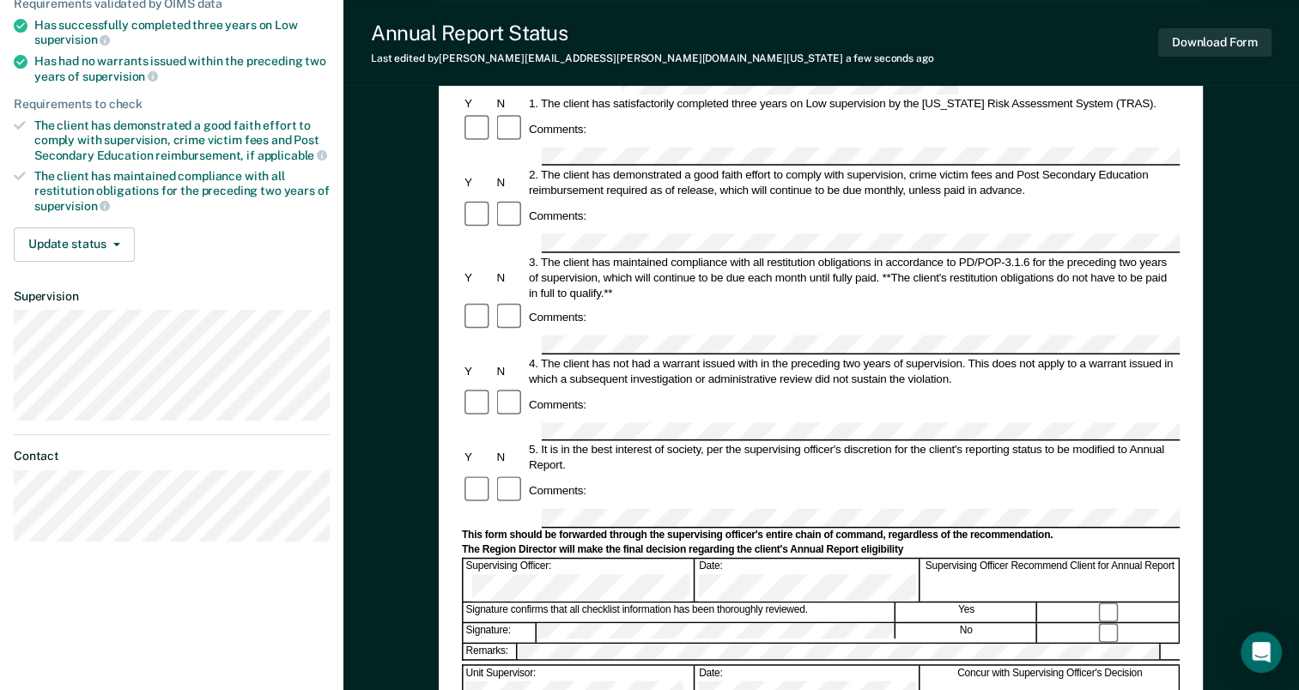
scroll to position [258, 0]
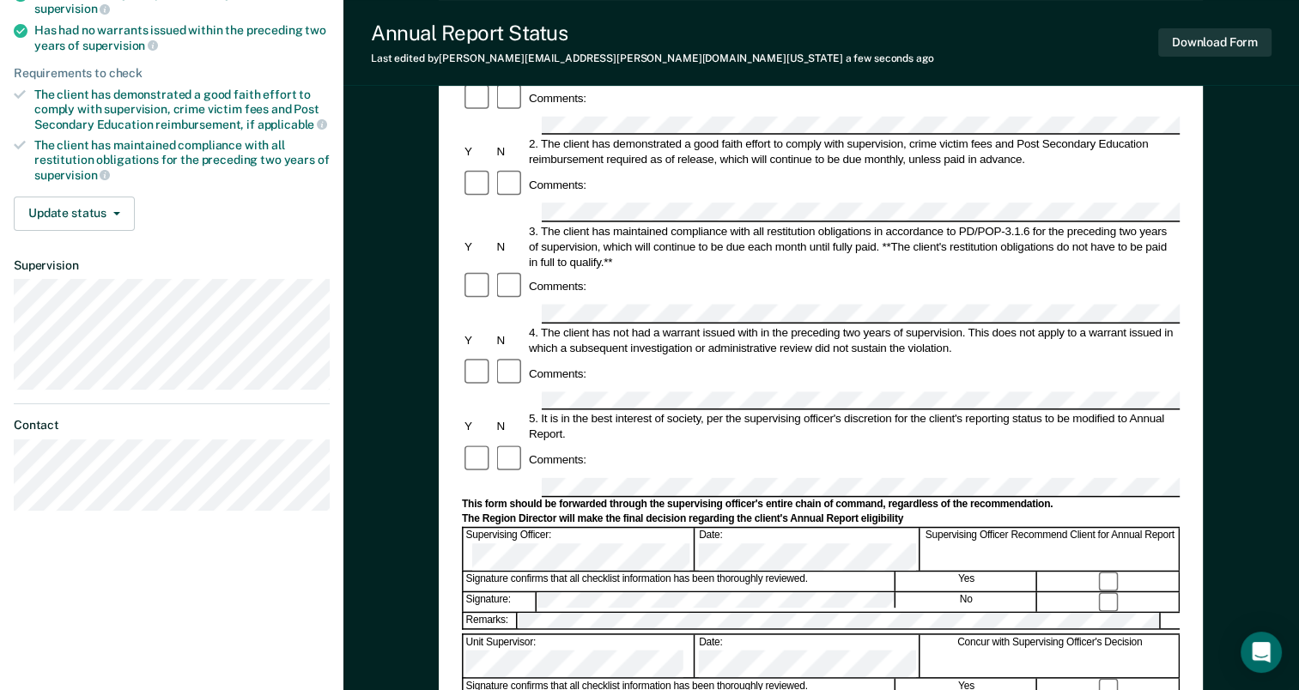
click at [854, 399] on form "Annual Reporting Checklist, Recommendation, and Determination Form Clients who …" at bounding box center [821, 490] width 718 height 1164
click at [1085, 512] on div "The Region Director will make the final decision regarding the client's Annual …" at bounding box center [821, 519] width 718 height 14
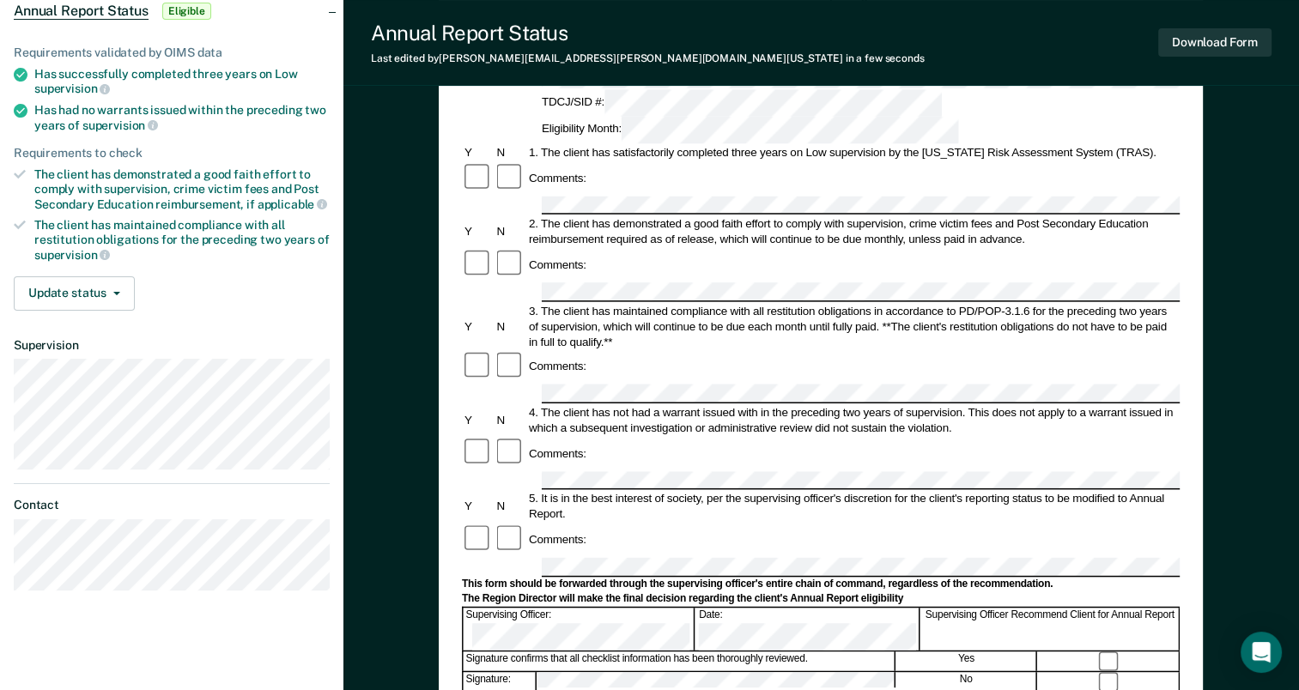
scroll to position [86, 0]
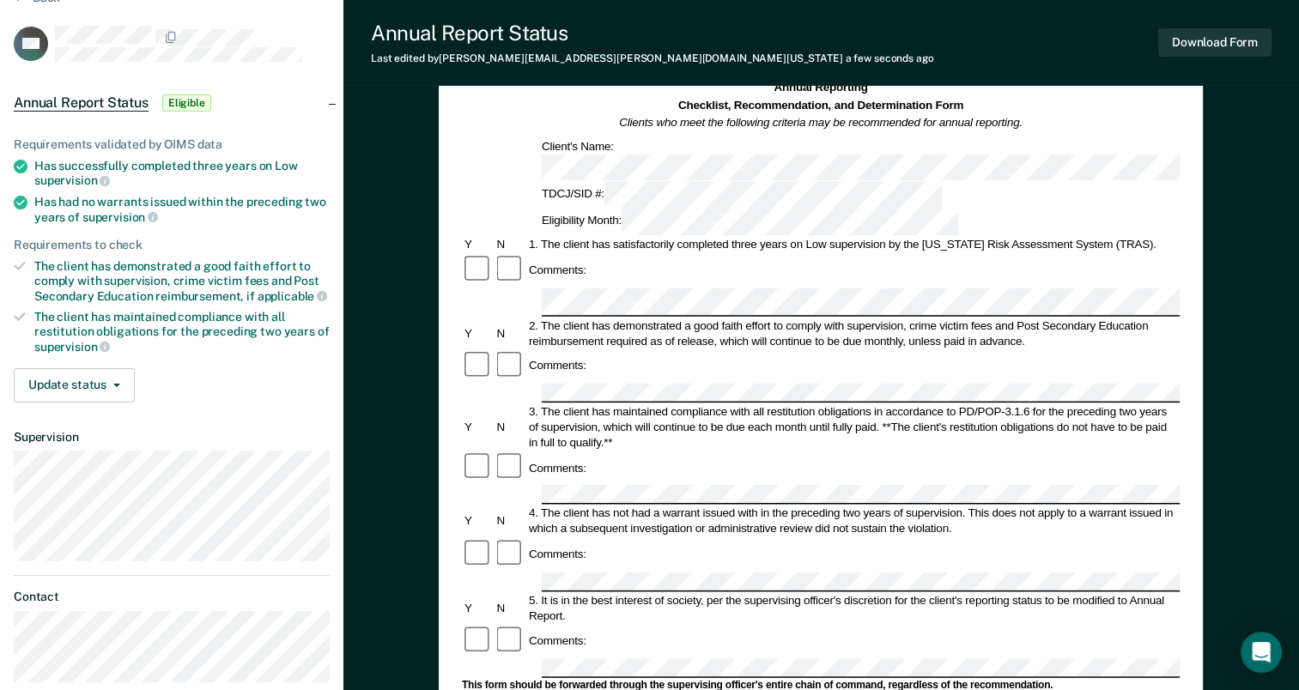
click at [948, 349] on div "Comments:" at bounding box center [821, 365] width 718 height 33
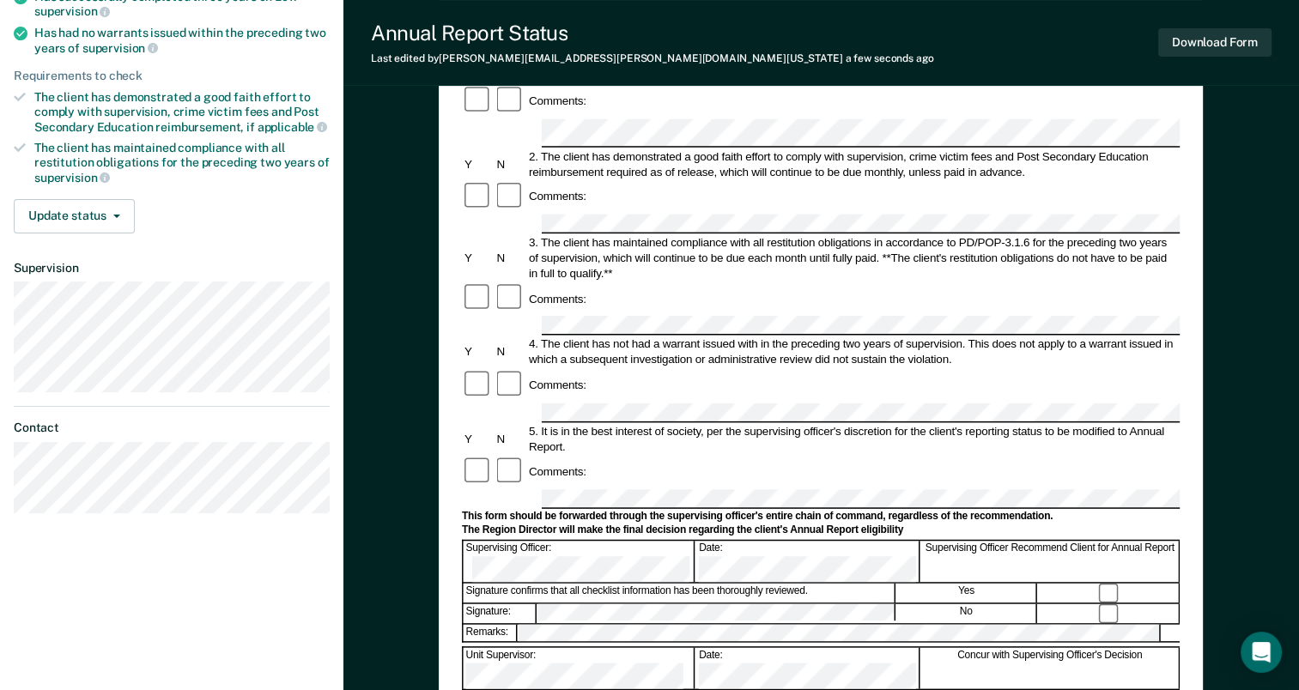
scroll to position [0, 0]
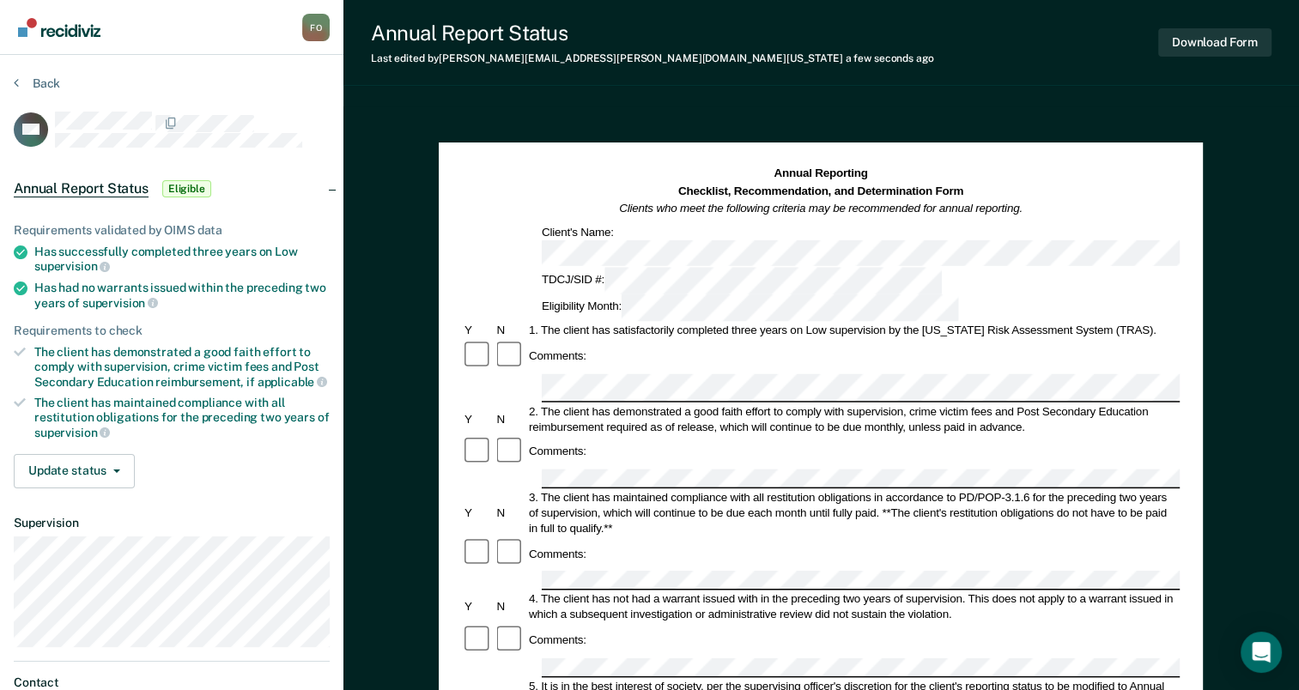
click at [1132, 103] on div "Annual Report Status Last edited by [PERSON_NAME][EMAIL_ADDRESS][PERSON_NAME][D…" at bounding box center [820, 596] width 955 height 1193
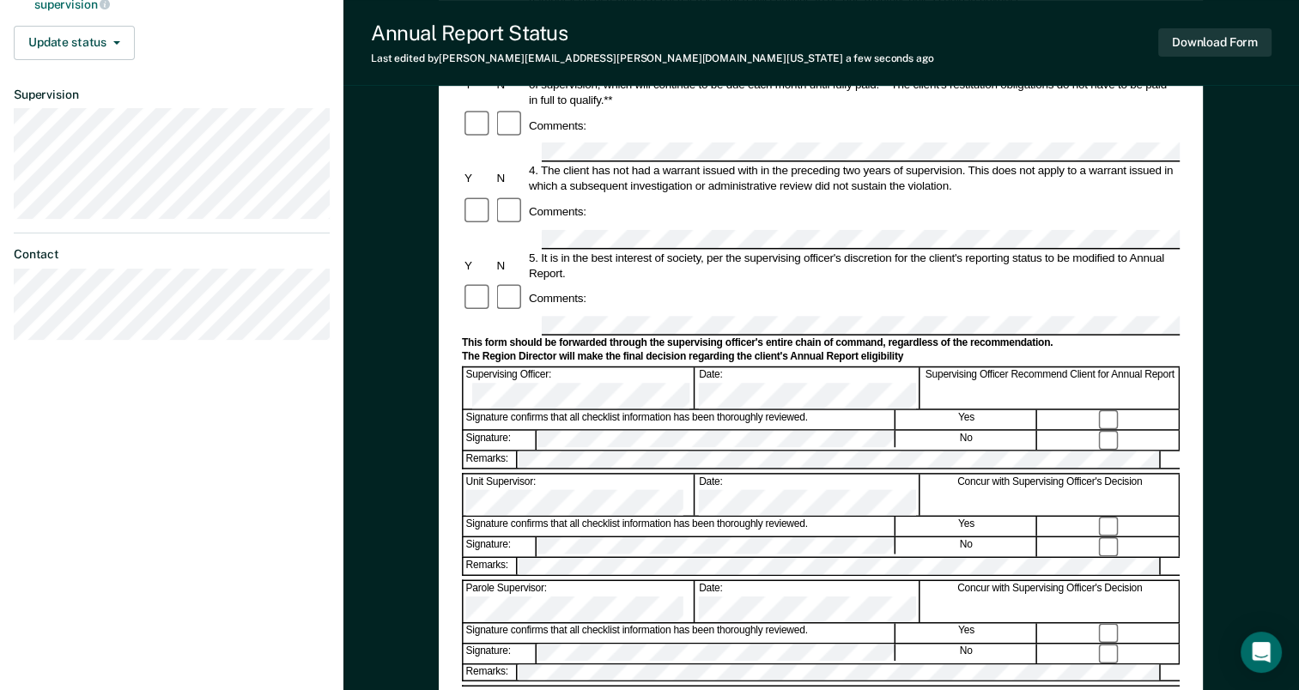
scroll to position [429, 0]
click at [1209, 47] on button "Download Form" at bounding box center [1214, 42] width 113 height 28
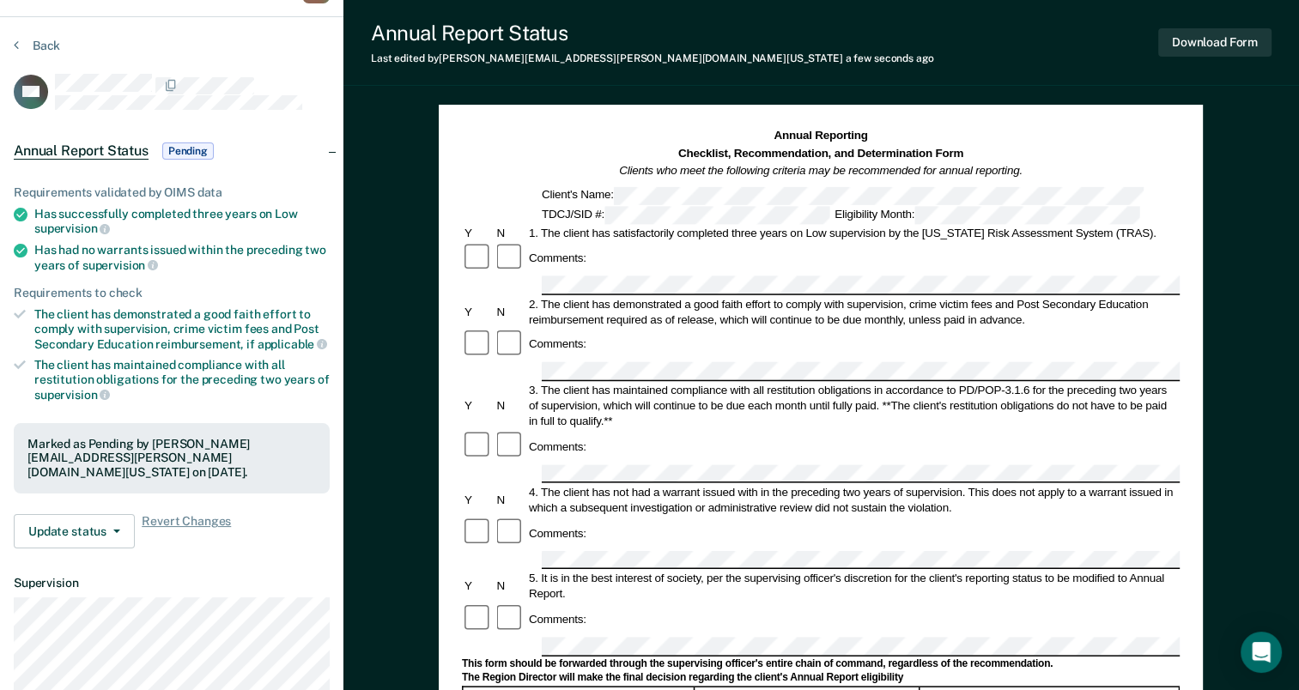
scroll to position [0, 0]
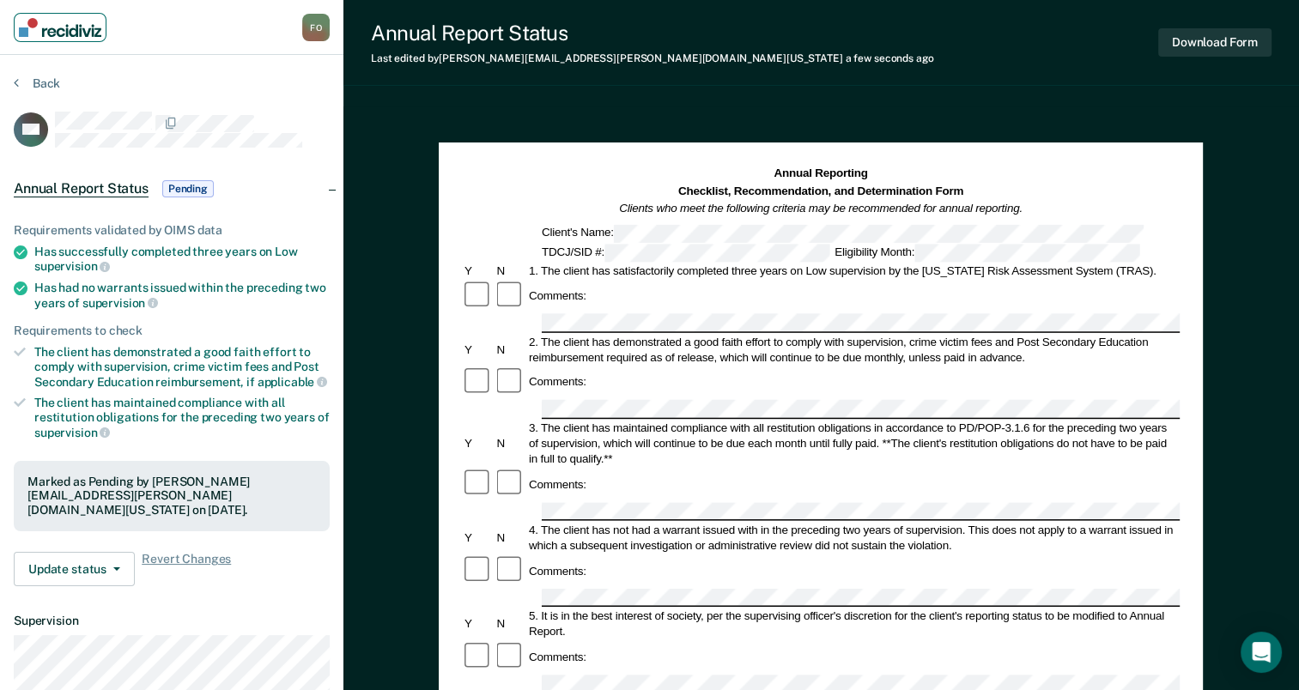
click at [62, 26] on img "Main navigation" at bounding box center [60, 27] width 82 height 19
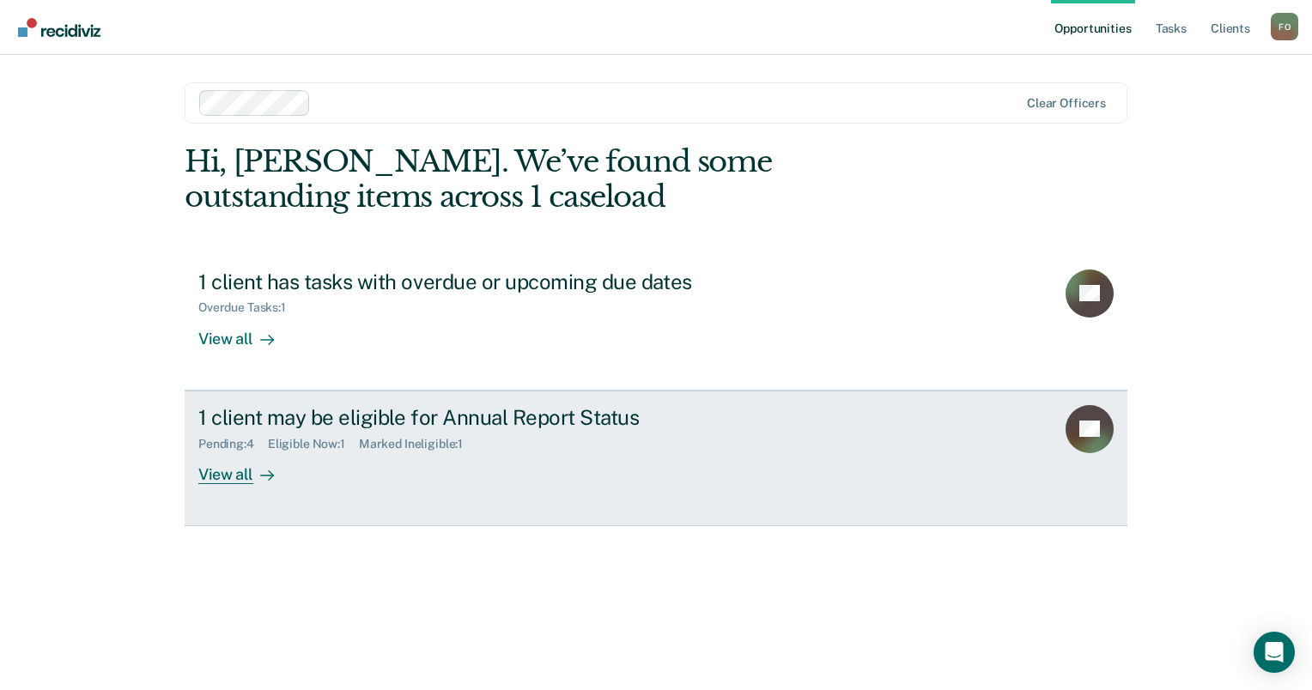
click at [364, 432] on div "Pending : 4 Eligible Now : 1 Marked Ineligible : 1" at bounding box center [499, 440] width 603 height 21
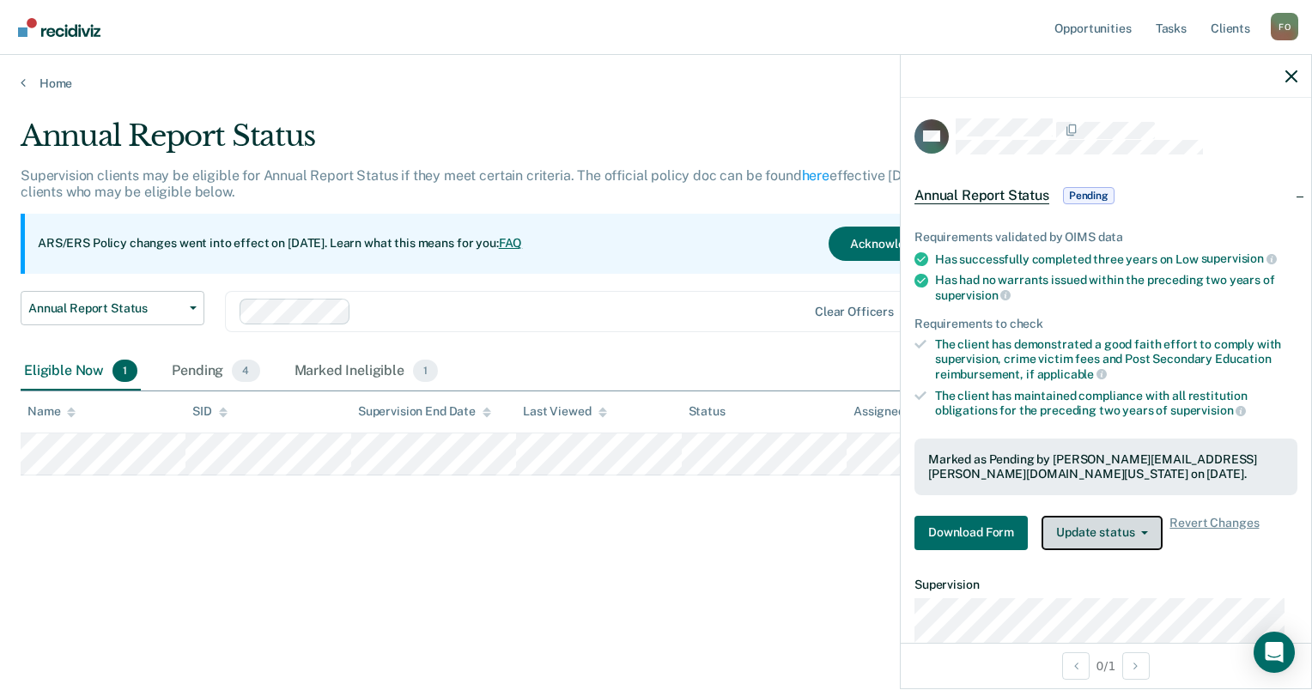
click at [1140, 530] on button "Update status" at bounding box center [1101, 533] width 121 height 34
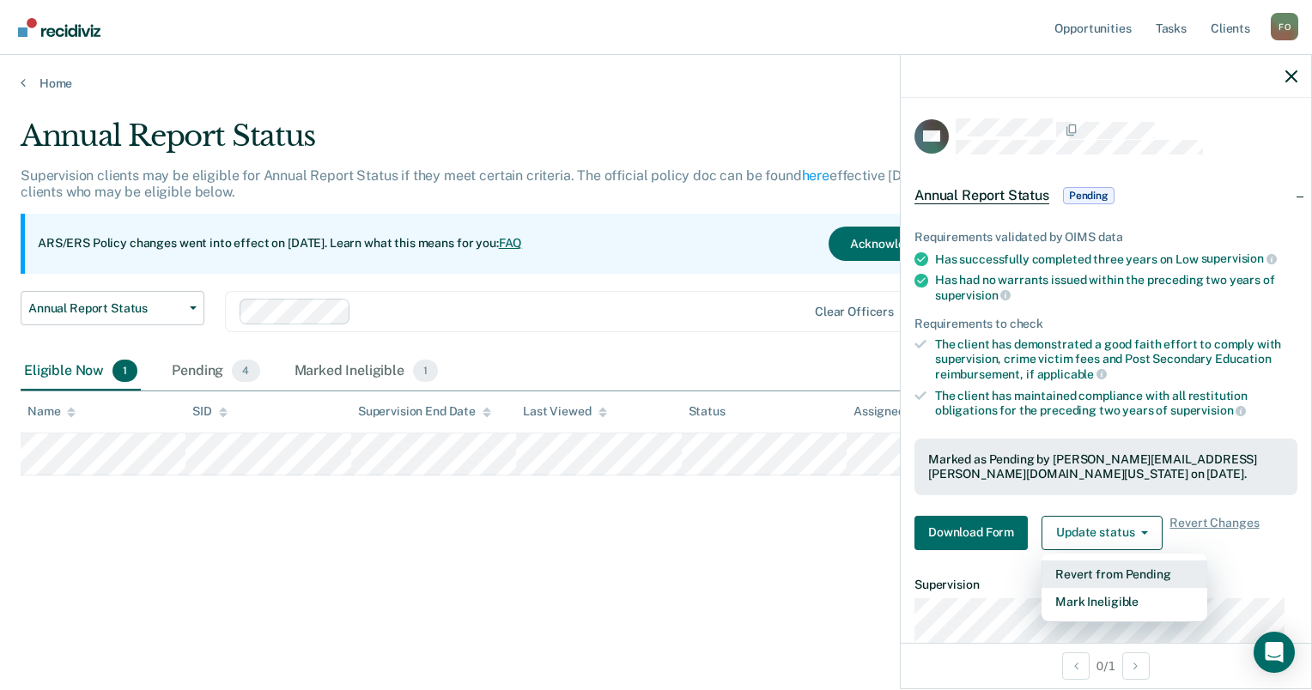
click at [1151, 571] on button "Revert from Pending" at bounding box center [1124, 574] width 166 height 27
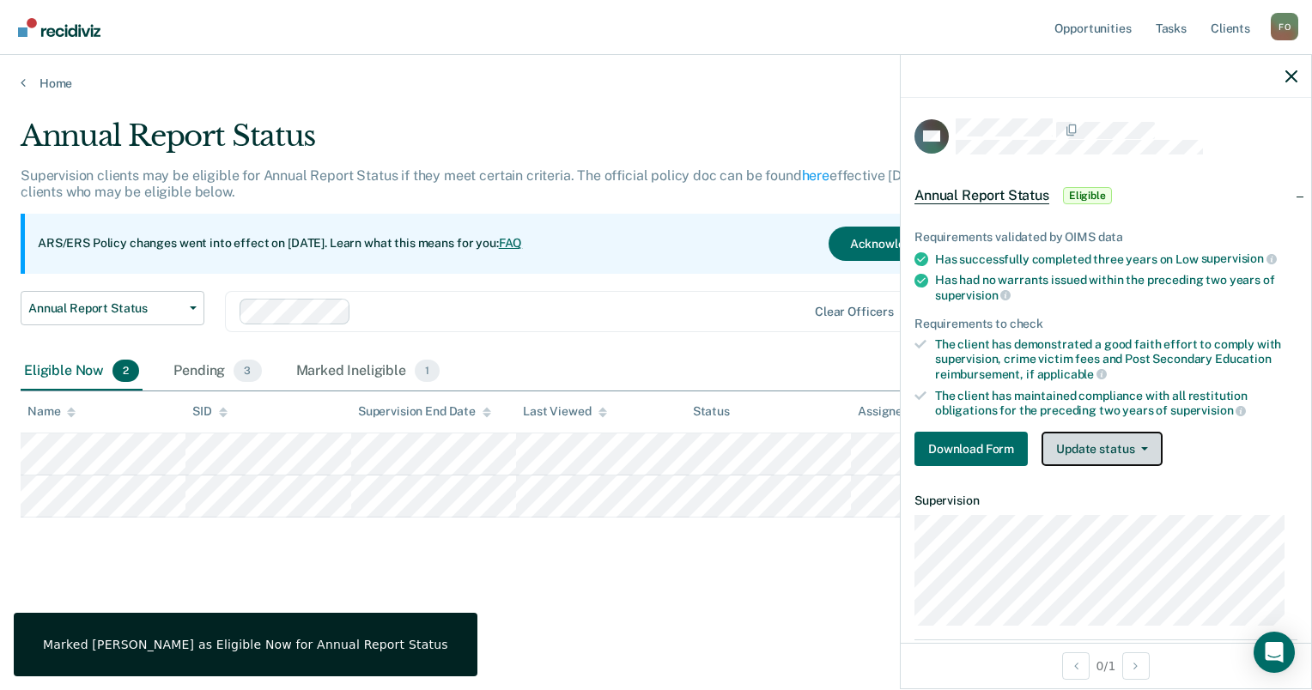
click at [1143, 441] on button "Update status" at bounding box center [1101, 449] width 121 height 34
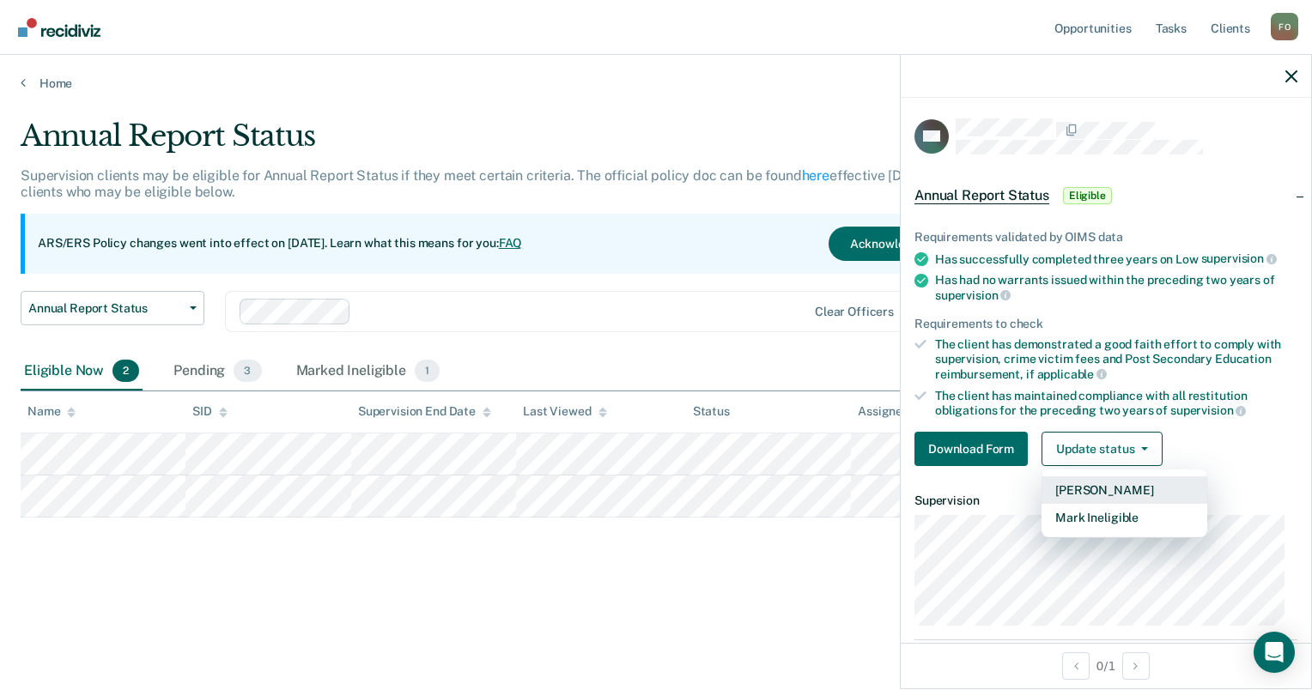
click at [1128, 488] on button "[PERSON_NAME]" at bounding box center [1124, 489] width 166 height 27
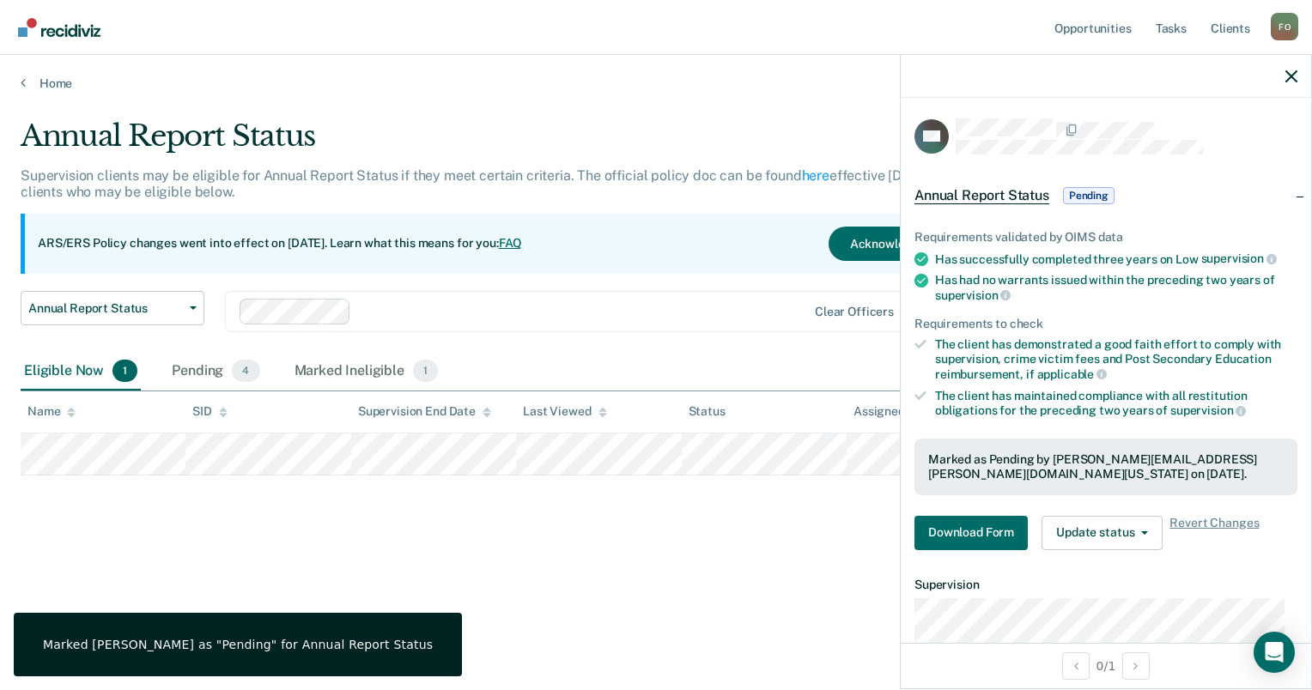
click at [715, 616] on main "Annual Report Status Supervision clients may be eligible for Annual Report Stat…" at bounding box center [656, 388] width 1312 height 594
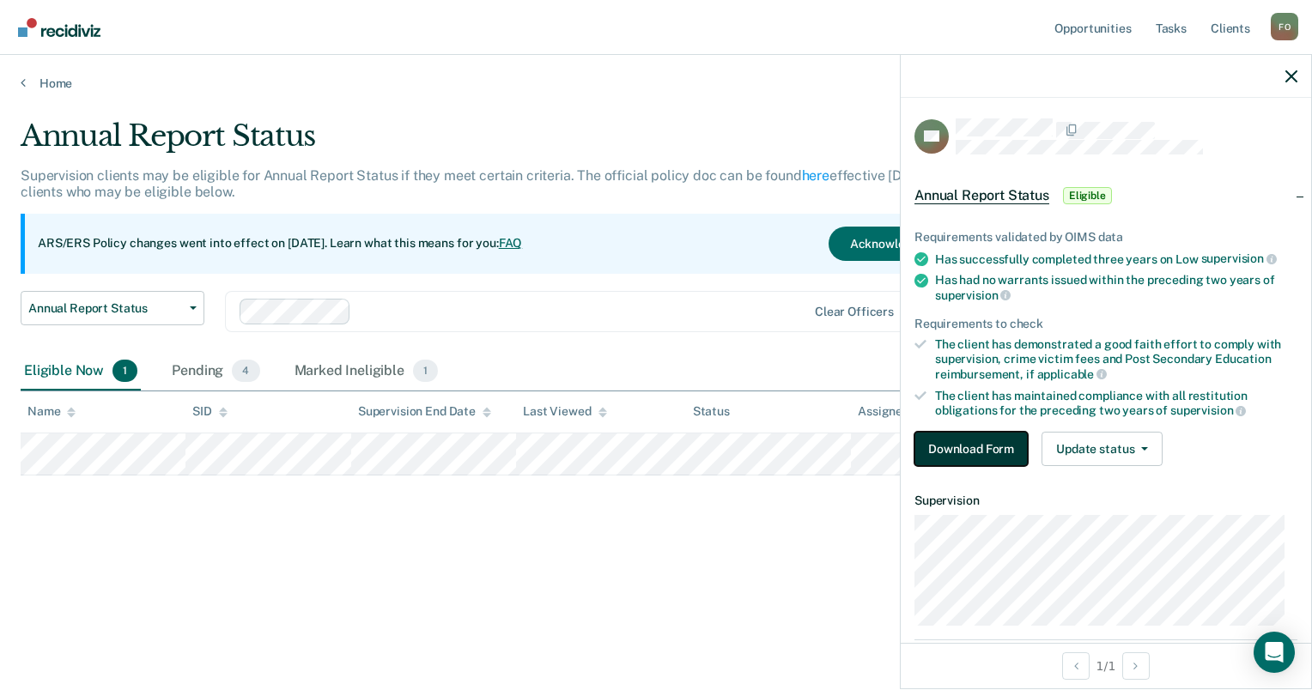
click at [985, 444] on button "Download Form" at bounding box center [970, 449] width 113 height 34
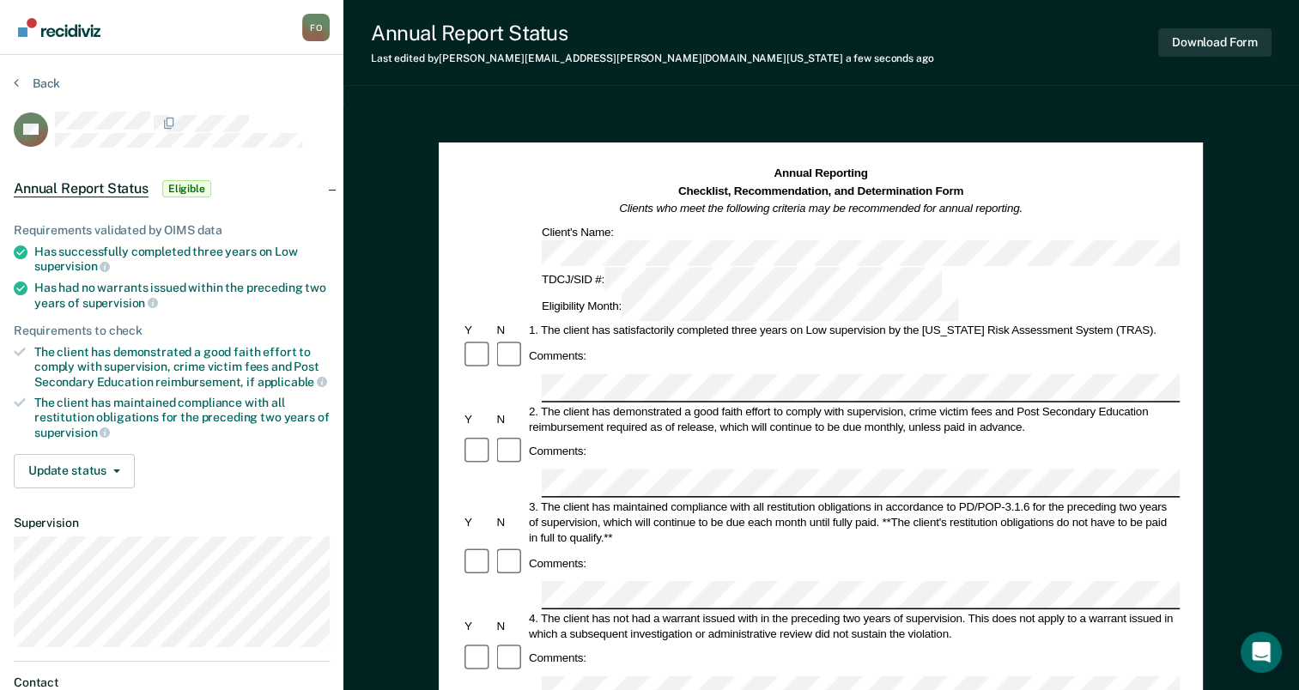
click at [1174, 435] on div "Comments:" at bounding box center [821, 451] width 718 height 33
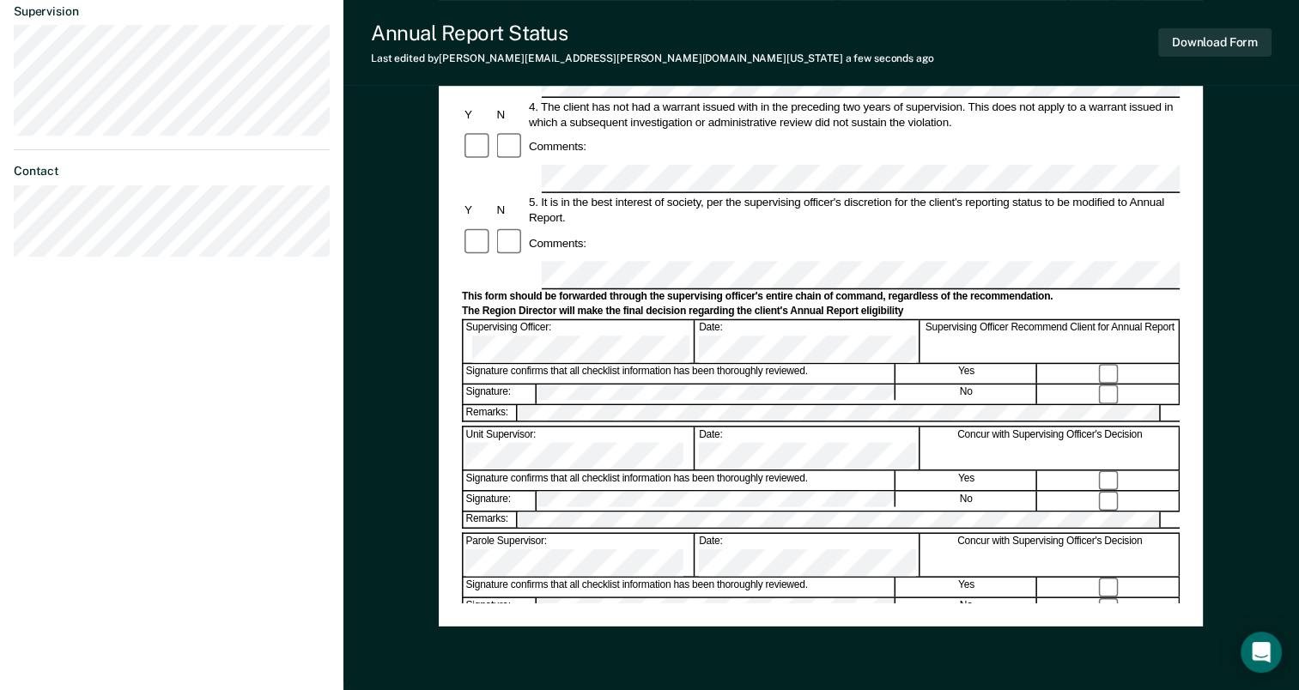
scroll to position [409, 0]
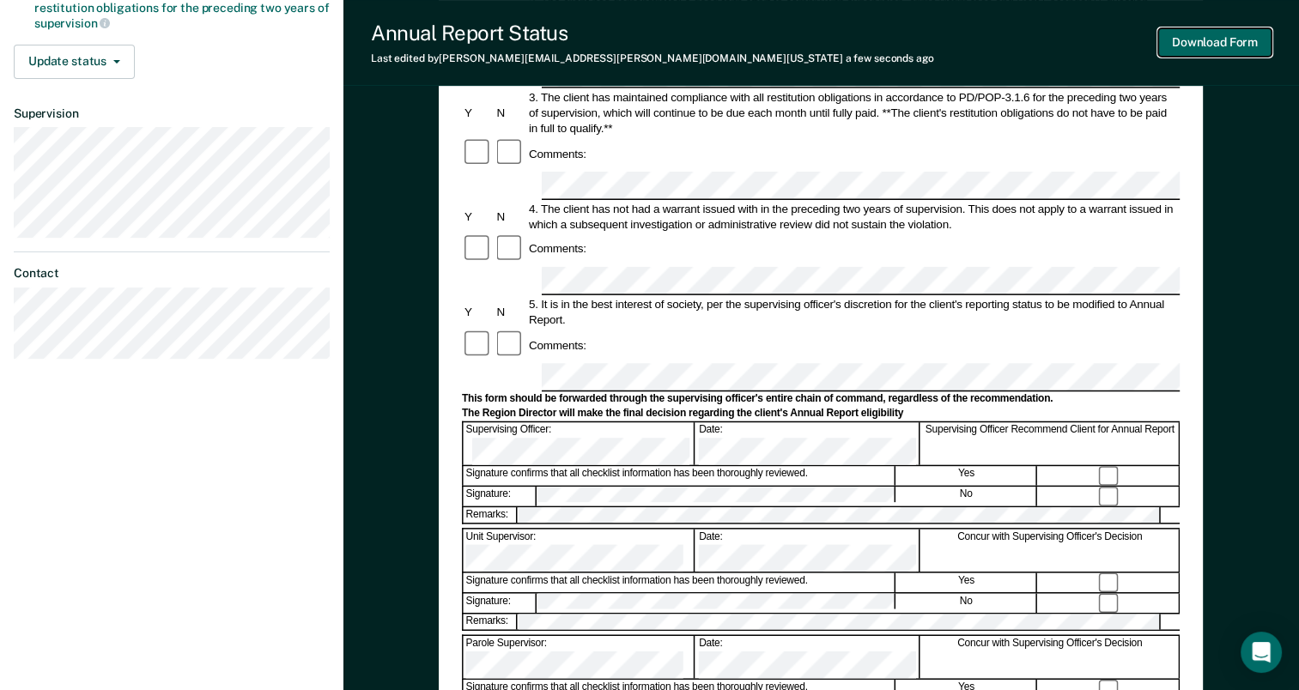
click at [1211, 48] on button "Download Form" at bounding box center [1214, 42] width 113 height 28
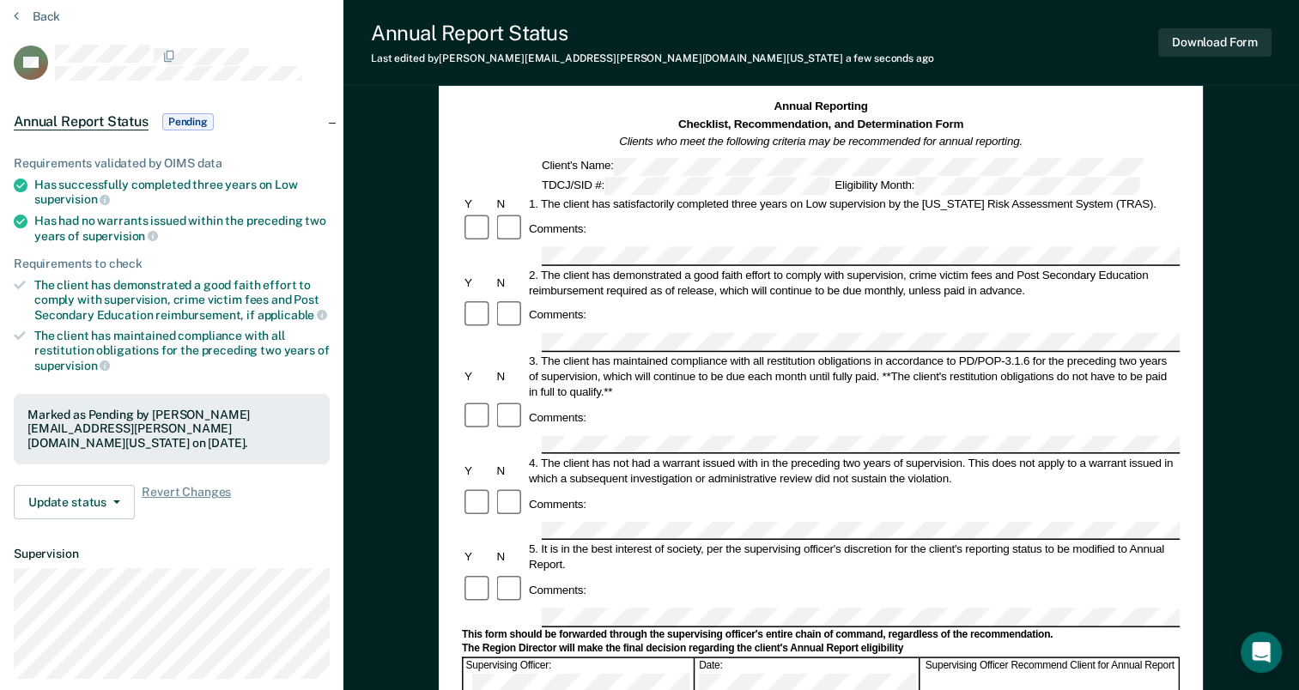
scroll to position [172, 0]
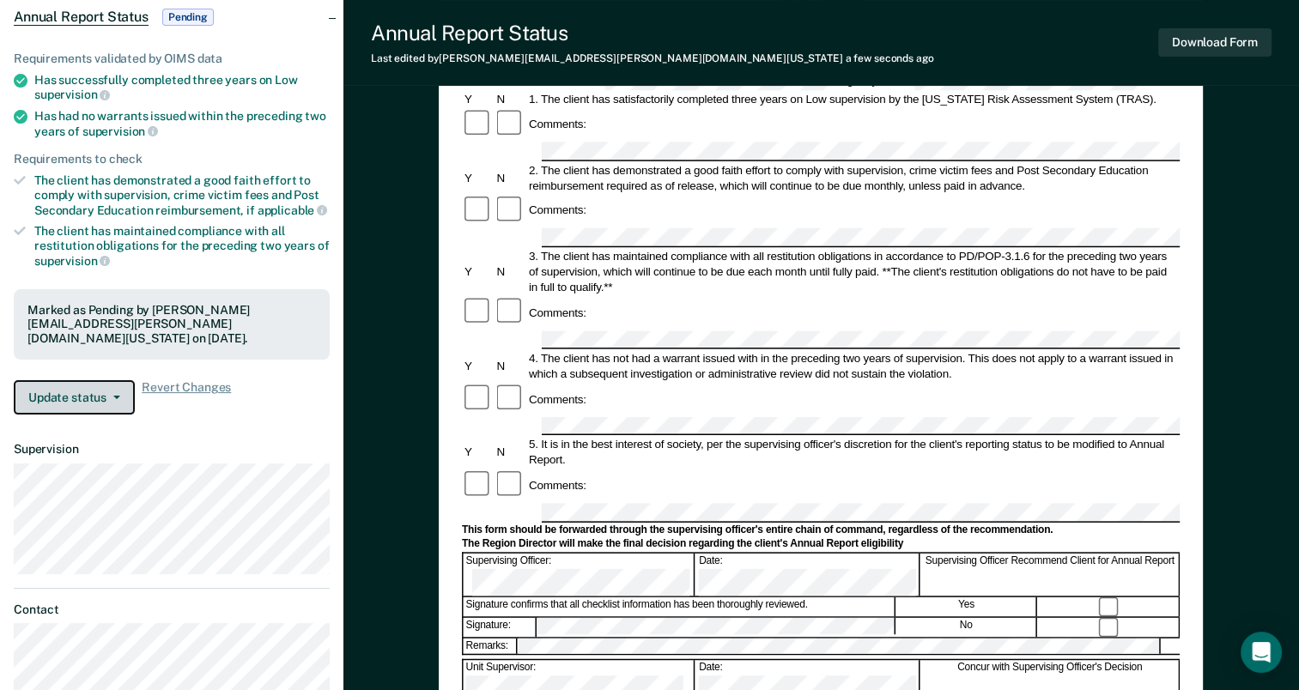
click at [120, 380] on button "Update status" at bounding box center [74, 397] width 121 height 34
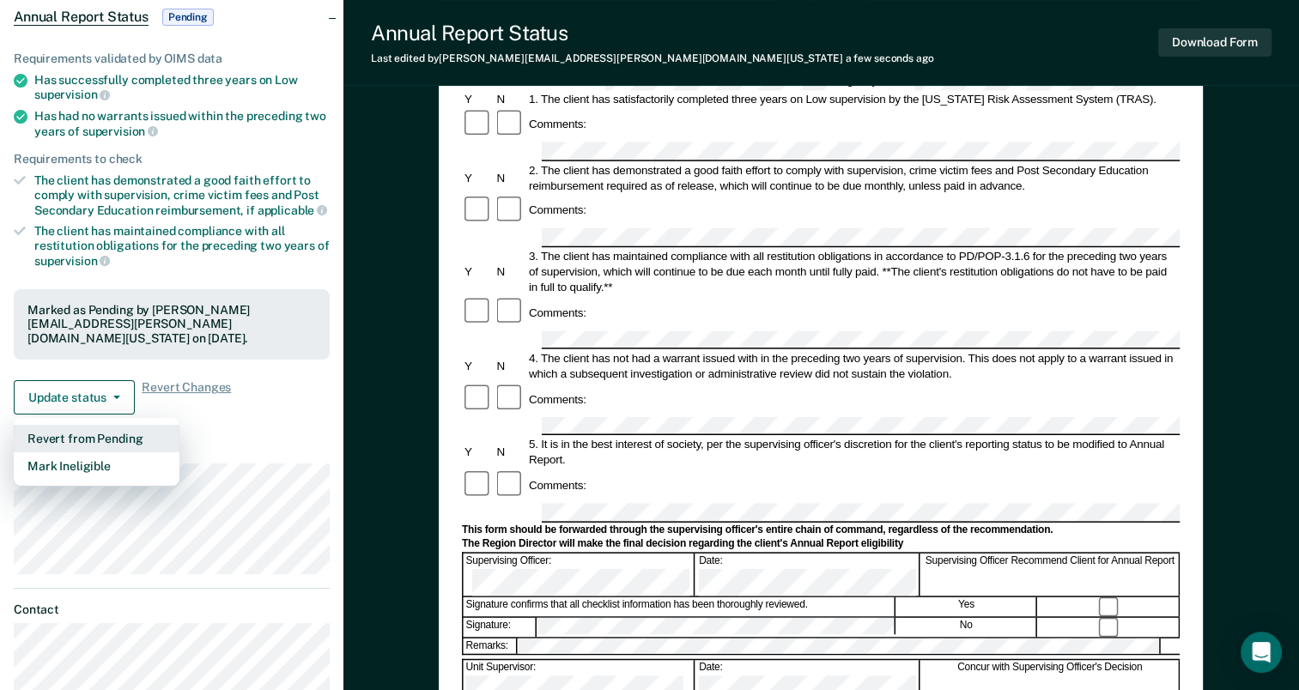
click at [124, 425] on button "Revert from Pending" at bounding box center [97, 438] width 166 height 27
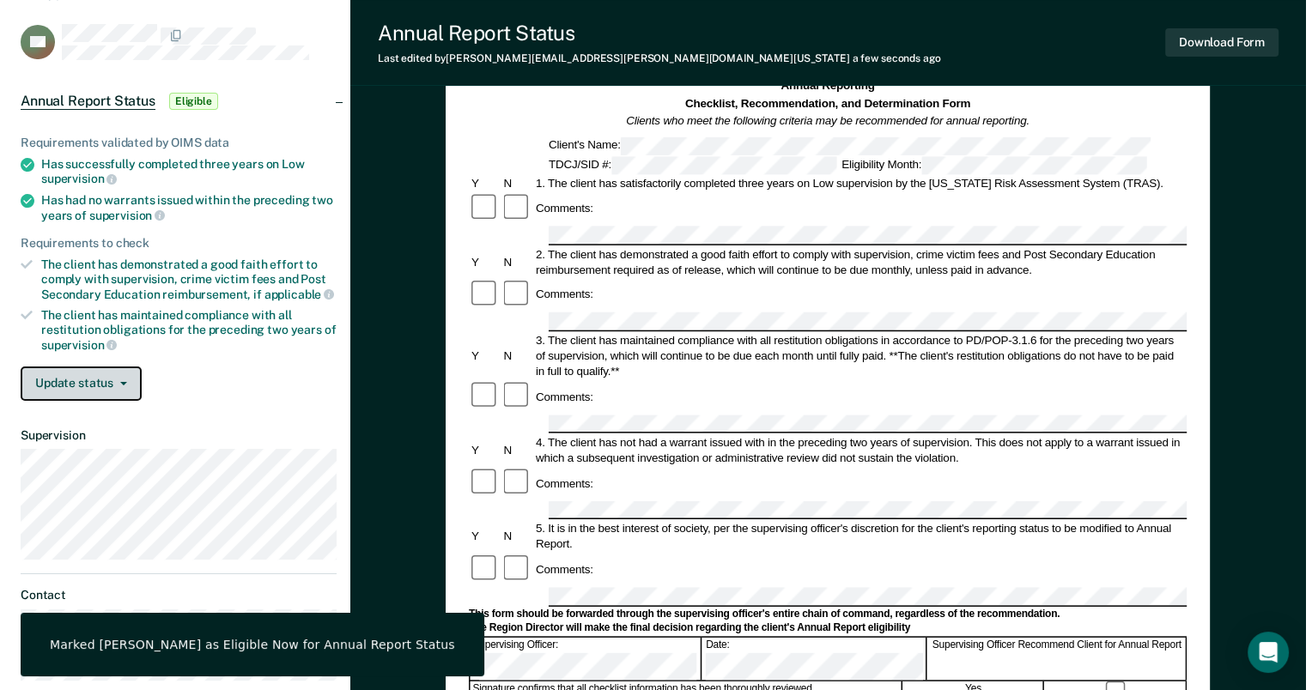
scroll to position [0, 0]
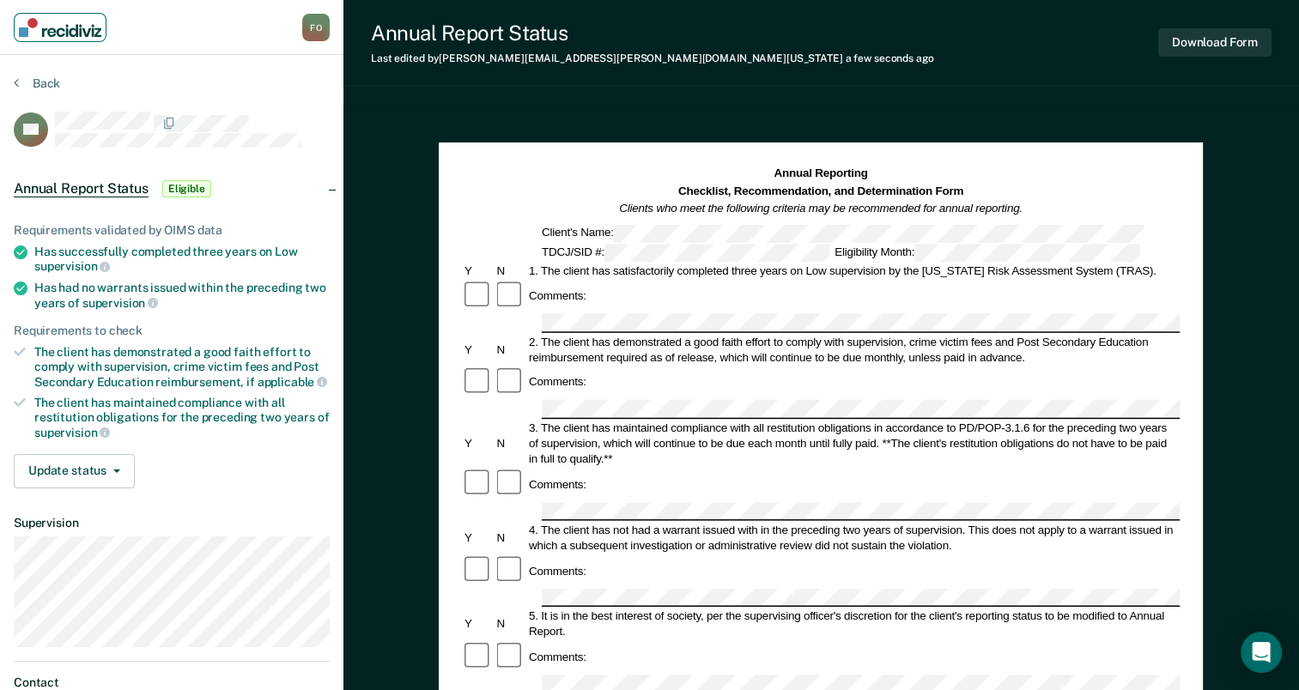
click at [41, 25] on img "Main navigation" at bounding box center [60, 27] width 82 height 19
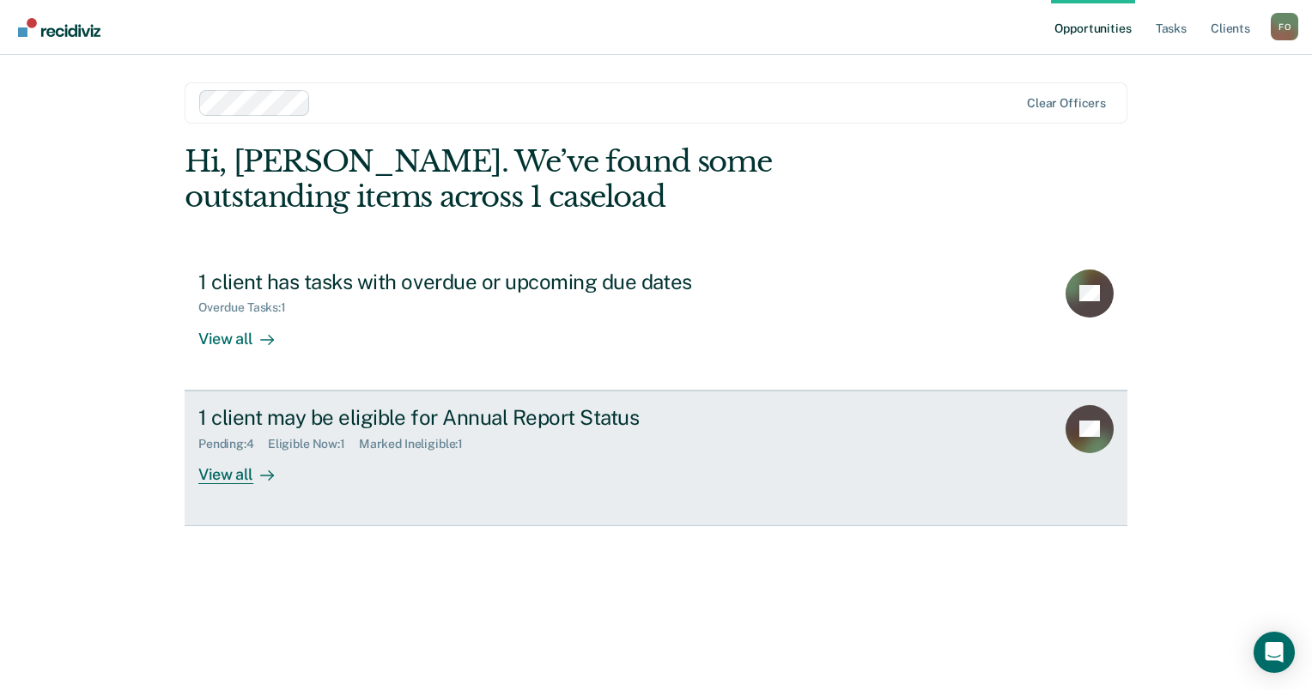
click at [323, 427] on div "1 client may be eligible for Annual Report Status" at bounding box center [499, 417] width 603 height 25
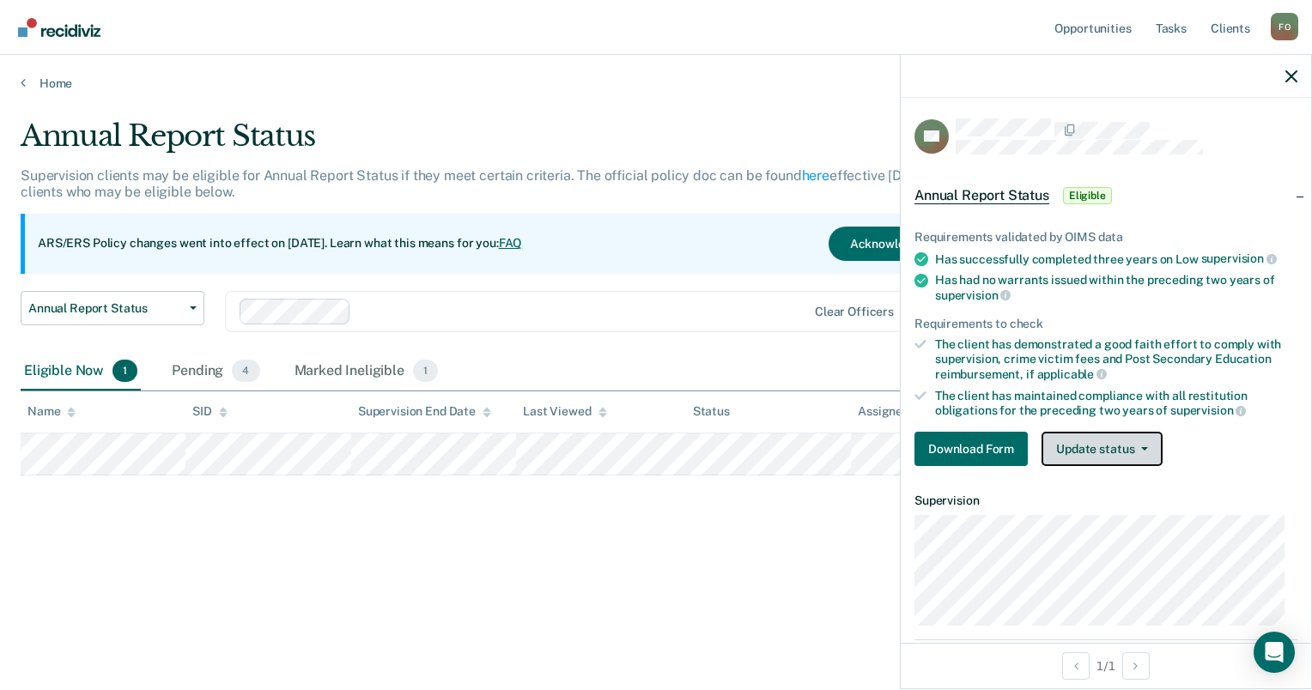
click at [1141, 447] on icon "button" at bounding box center [1144, 448] width 7 height 3
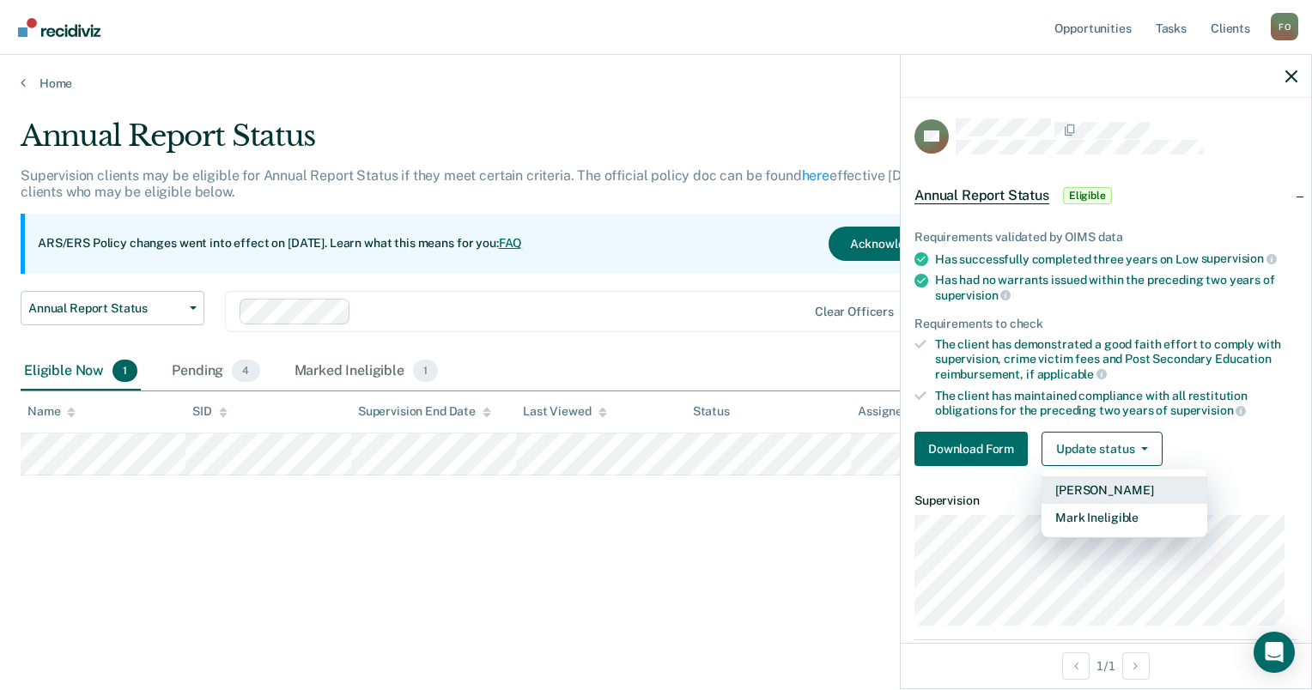
click at [1124, 487] on button "[PERSON_NAME]" at bounding box center [1124, 489] width 166 height 27
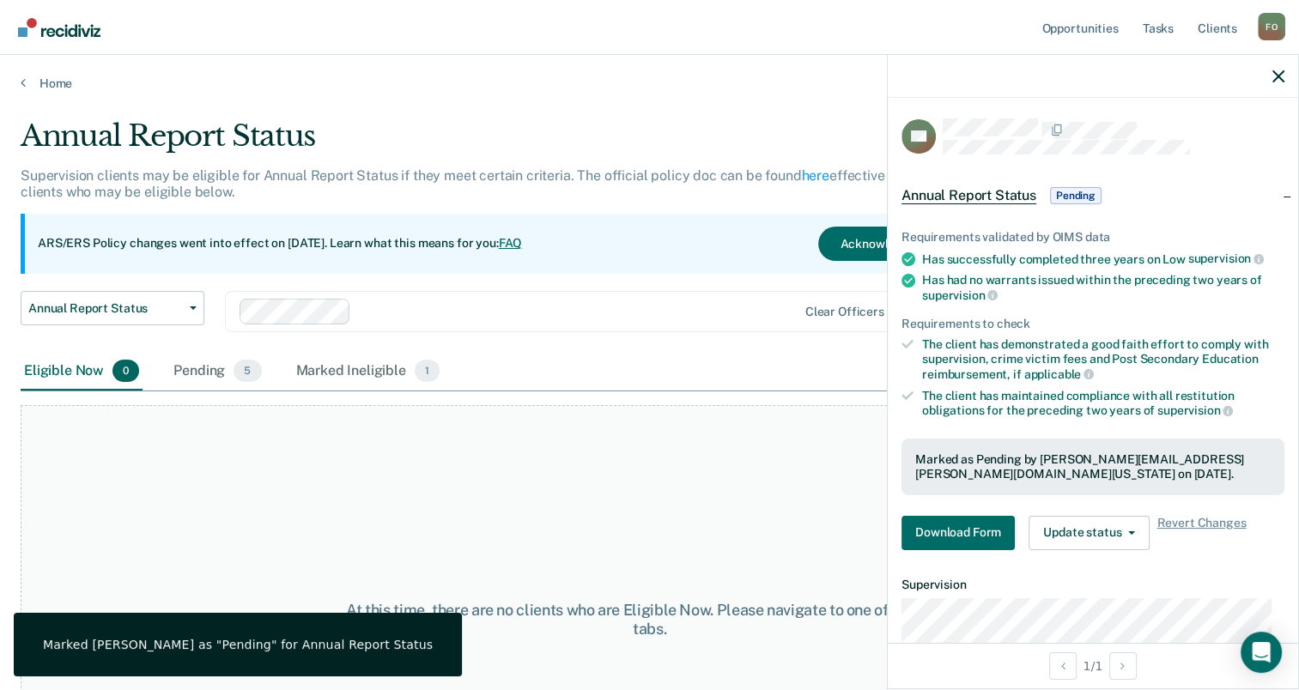
click at [706, 518] on div "At this time, there are no clients who are Eligible Now. Please navigate to one…" at bounding box center [650, 619] width 1258 height 429
click at [99, 33] on img "Main navigation" at bounding box center [60, 27] width 82 height 19
